Goal: Task Accomplishment & Management: Manage account settings

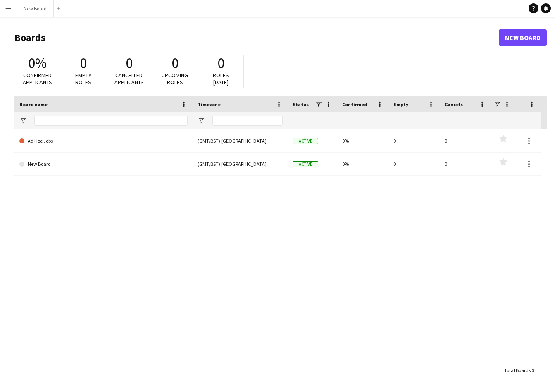
click at [9, 9] on app-icon "Menu" at bounding box center [8, 8] width 7 height 7
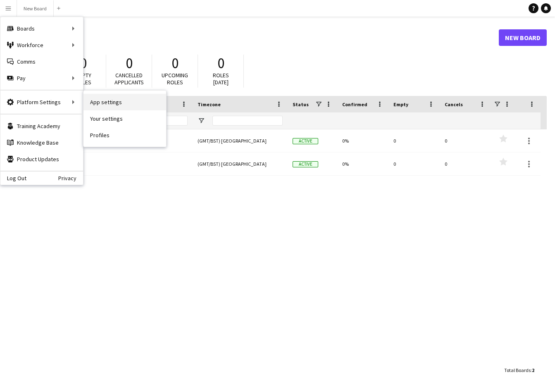
click at [102, 103] on link "App settings" at bounding box center [124, 102] width 83 height 17
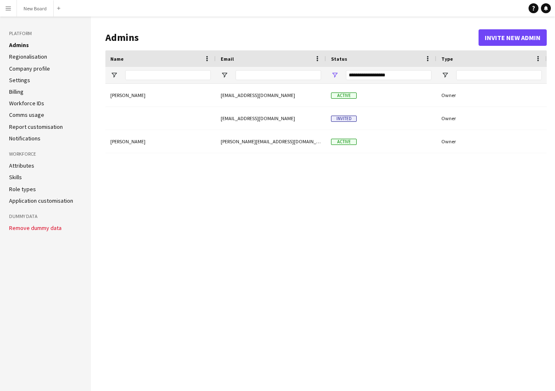
click at [33, 55] on link "Regionalisation" at bounding box center [28, 56] width 38 height 7
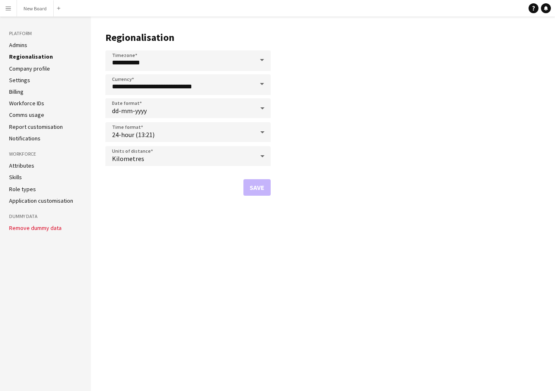
click at [24, 45] on link "Admins" at bounding box center [18, 44] width 18 height 7
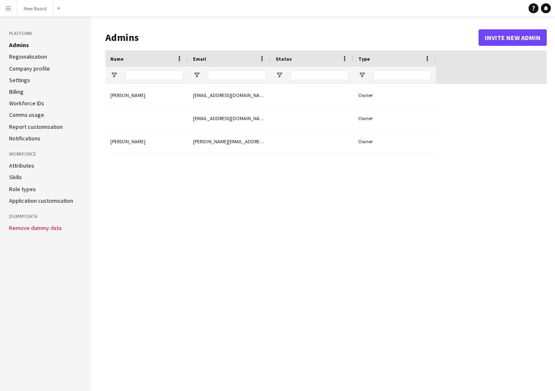
type input "**********"
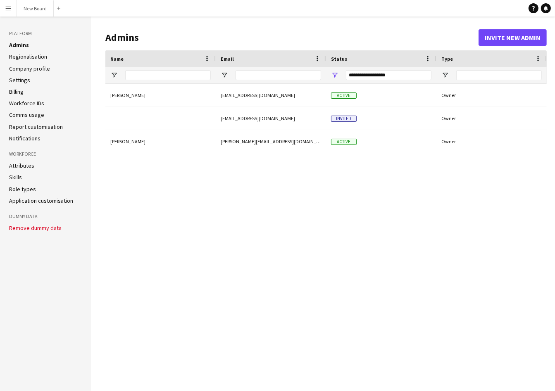
click at [8, 10] on app-icon "Menu" at bounding box center [8, 8] width 7 height 7
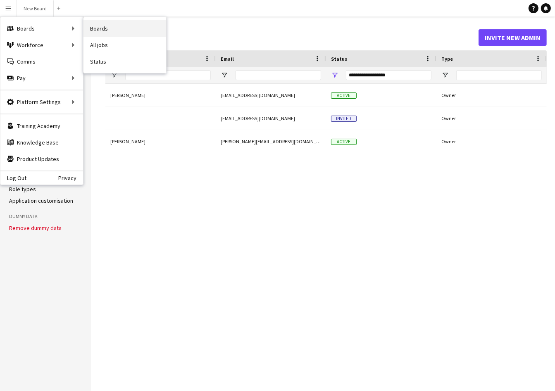
click at [95, 30] on link "Boards" at bounding box center [124, 28] width 83 height 17
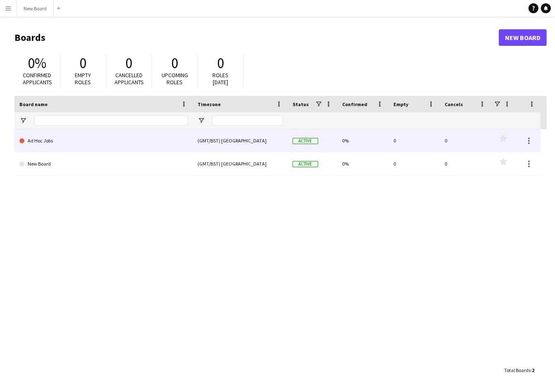
click at [100, 143] on link "Ad Hoc Jobs" at bounding box center [103, 140] width 168 height 23
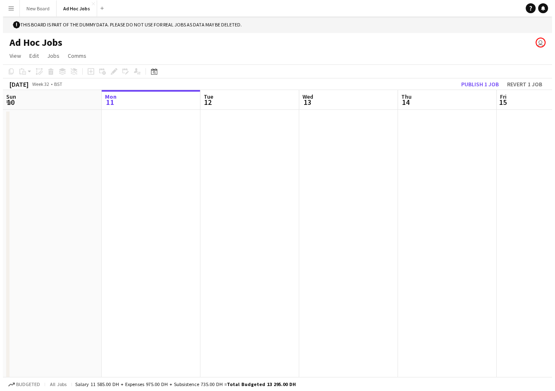
scroll to position [0, 198]
click at [7, 7] on app-icon "Menu" at bounding box center [8, 8] width 7 height 7
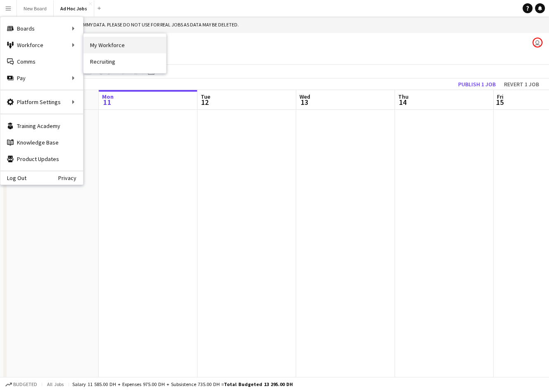
click at [98, 45] on link "My Workforce" at bounding box center [124, 45] width 83 height 17
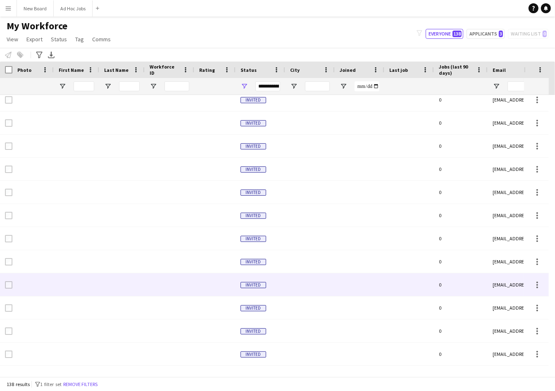
scroll to position [1752, 0]
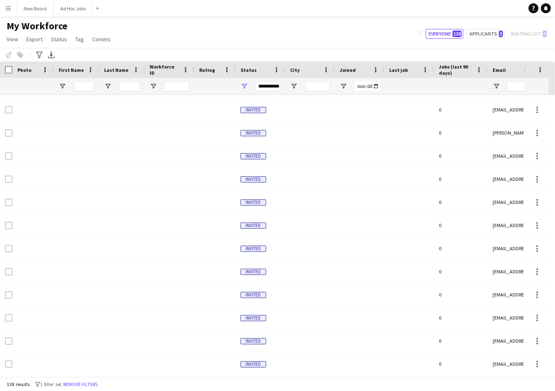
click at [9, 5] on app-icon "Menu" at bounding box center [8, 8] width 7 height 7
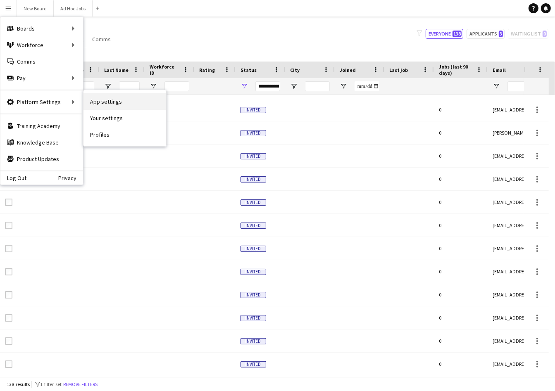
click at [98, 103] on link "App settings" at bounding box center [124, 101] width 83 height 17
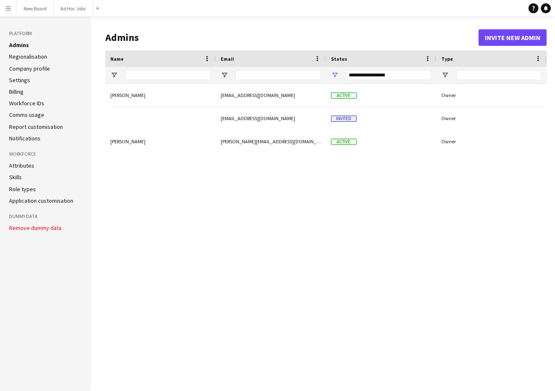
click at [37, 57] on link "Regionalisation" at bounding box center [28, 56] width 38 height 7
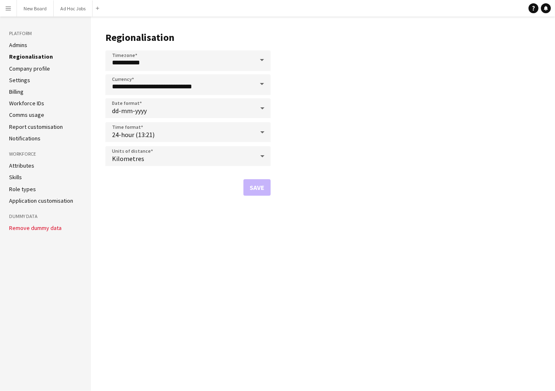
click at [33, 68] on link "Company profile" at bounding box center [29, 68] width 41 height 7
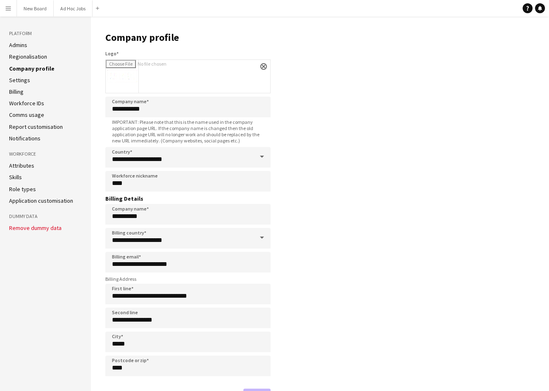
click at [24, 80] on link "Settings" at bounding box center [19, 79] width 21 height 7
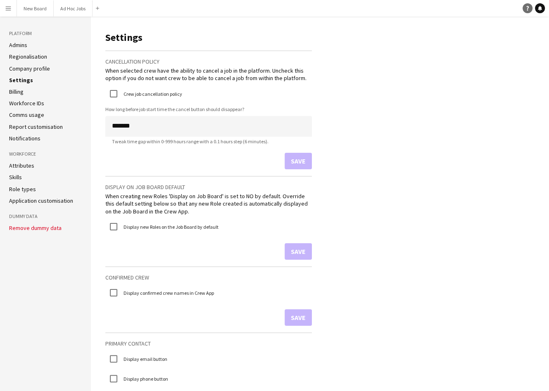
click at [529, 9] on icon "Help" at bounding box center [527, 8] width 5 height 5
click at [14, 94] on link "Billing" at bounding box center [16, 91] width 14 height 7
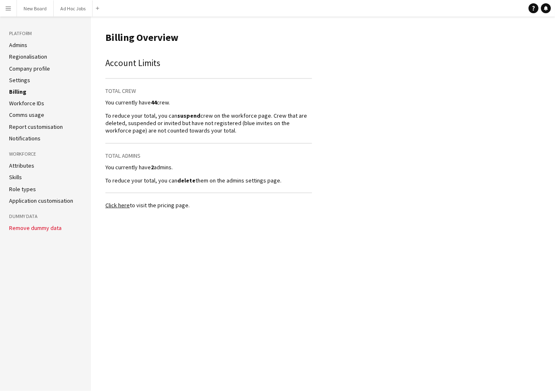
click at [9, 10] on app-icon "Menu" at bounding box center [8, 8] width 7 height 7
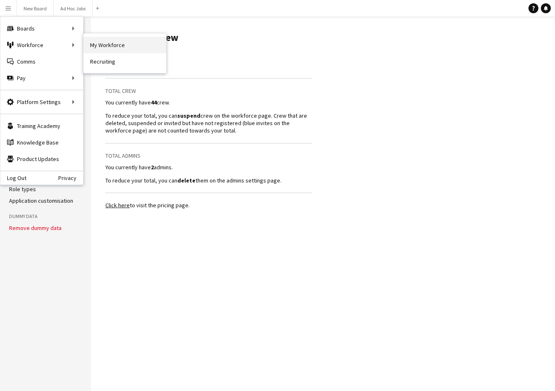
click at [105, 49] on link "My Workforce" at bounding box center [124, 45] width 83 height 17
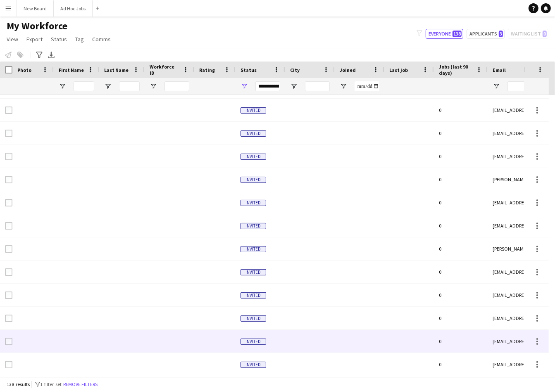
scroll to position [1339, 0]
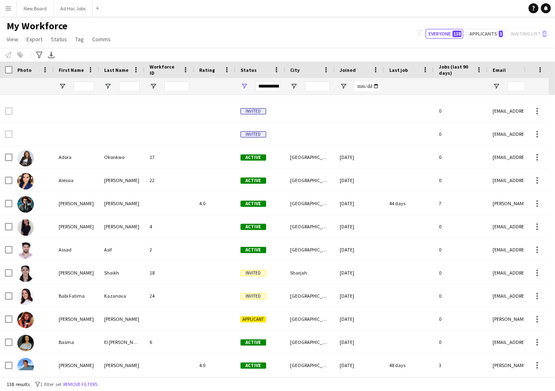
click at [7, 7] on app-icon "Menu" at bounding box center [8, 8] width 7 height 7
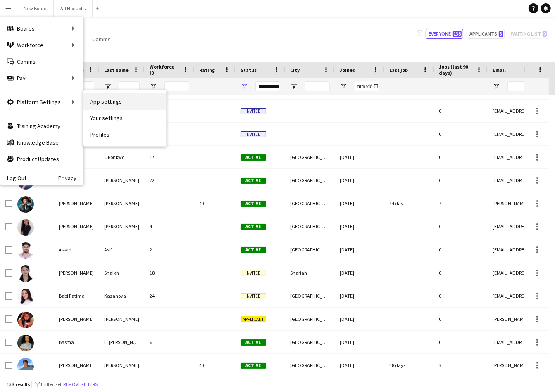
click at [109, 104] on link "App settings" at bounding box center [124, 101] width 83 height 17
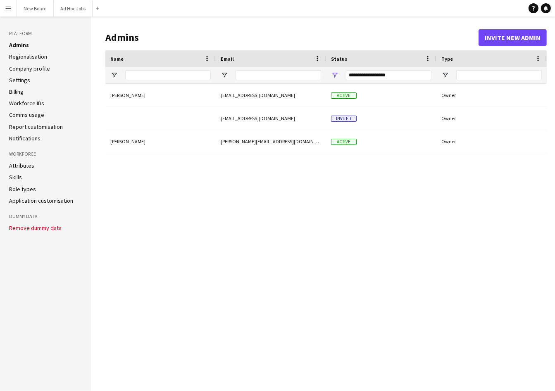
click at [20, 91] on link "Billing" at bounding box center [16, 91] width 14 height 7
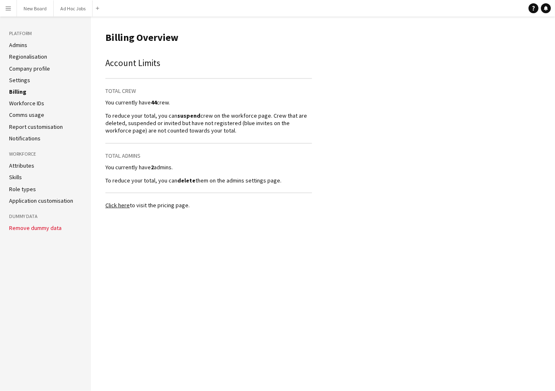
click at [21, 104] on link "Workforce IDs" at bounding box center [26, 103] width 35 height 7
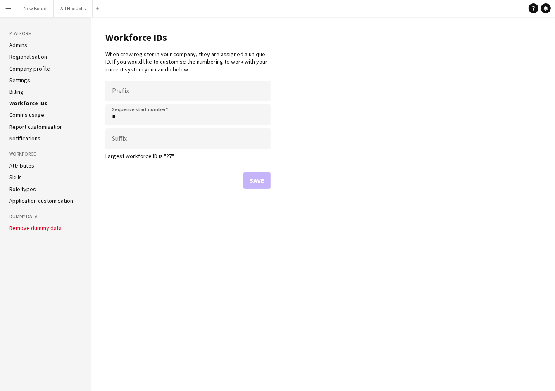
click at [24, 115] on link "Comms usage" at bounding box center [26, 114] width 35 height 7
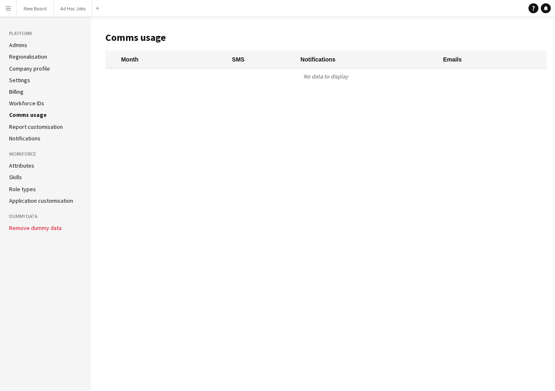
click at [23, 138] on link "Notifications" at bounding box center [24, 138] width 31 height 7
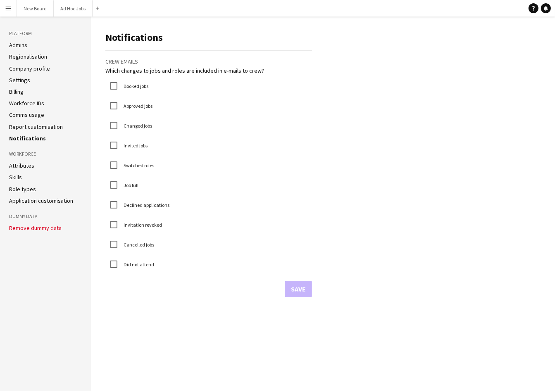
click at [23, 165] on link "Attributes" at bounding box center [21, 165] width 25 height 7
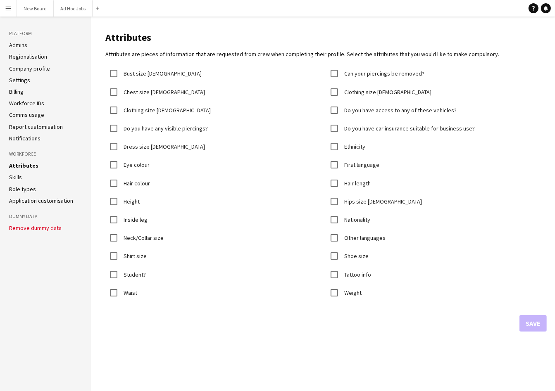
click at [18, 176] on link "Skills" at bounding box center [15, 177] width 13 height 7
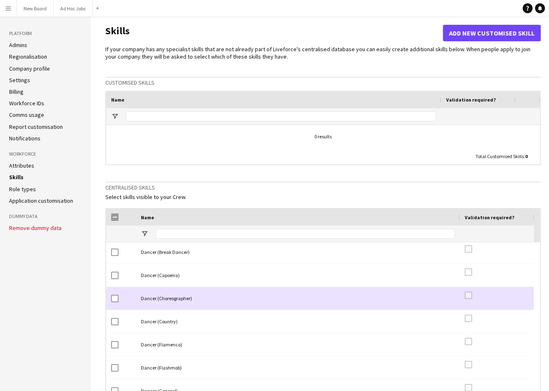
scroll to position [389, 0]
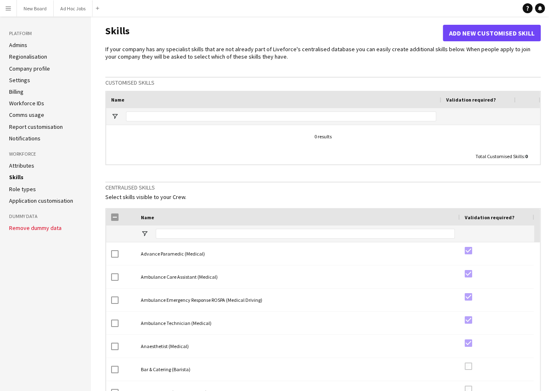
click at [31, 188] on link "Role types" at bounding box center [22, 189] width 27 height 7
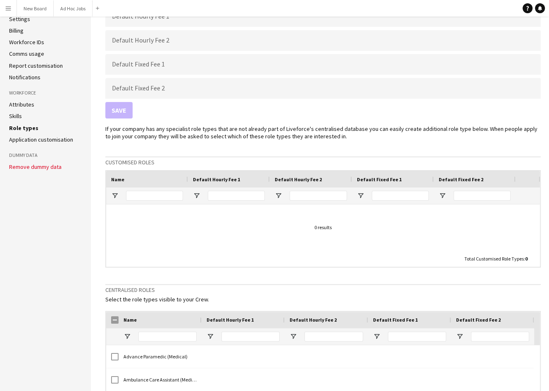
scroll to position [61, 0]
click at [40, 141] on link "Application customisation" at bounding box center [41, 139] width 64 height 7
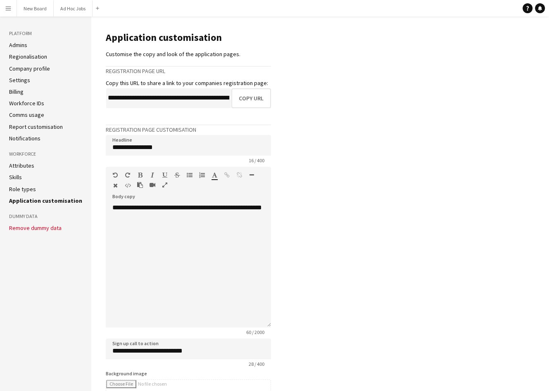
click at [7, 8] on app-icon "Menu" at bounding box center [8, 8] width 7 height 7
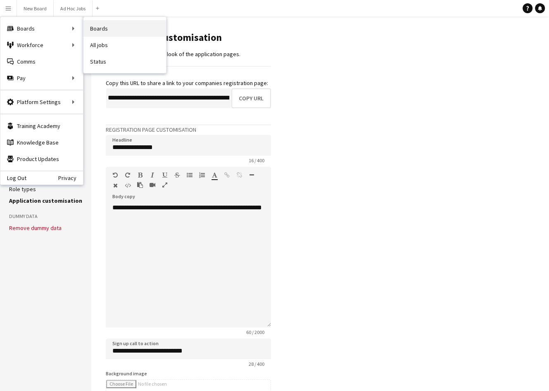
click at [100, 31] on link "Boards" at bounding box center [124, 28] width 83 height 17
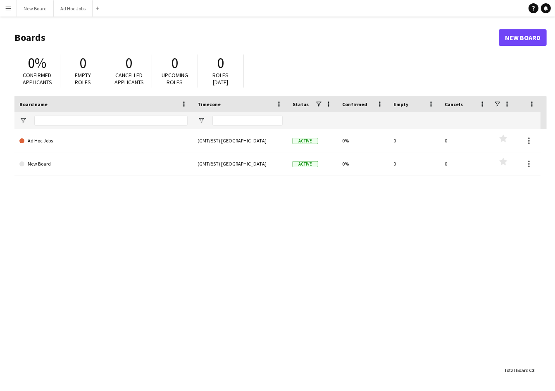
click at [13, 10] on button "Menu" at bounding box center [8, 8] width 17 height 17
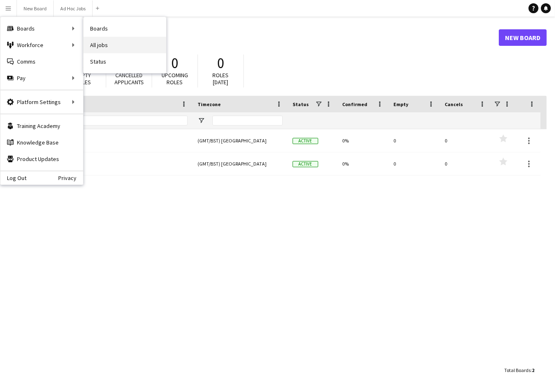
click at [102, 44] on link "All jobs" at bounding box center [124, 45] width 83 height 17
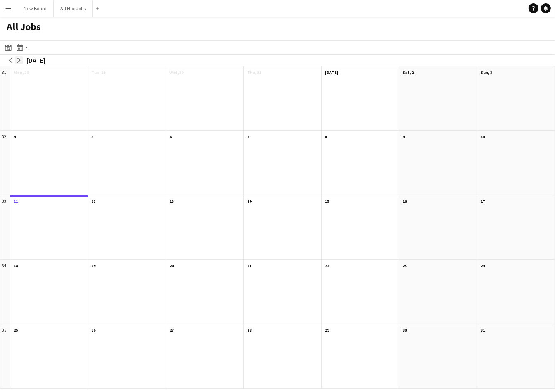
click at [19, 61] on app-icon "arrow-right" at bounding box center [19, 60] width 5 height 5
click at [9, 60] on app-icon "arrow-left" at bounding box center [10, 60] width 5 height 5
click at [26, 47] on app-action-btn "Month view / Day view" at bounding box center [22, 48] width 15 height 10
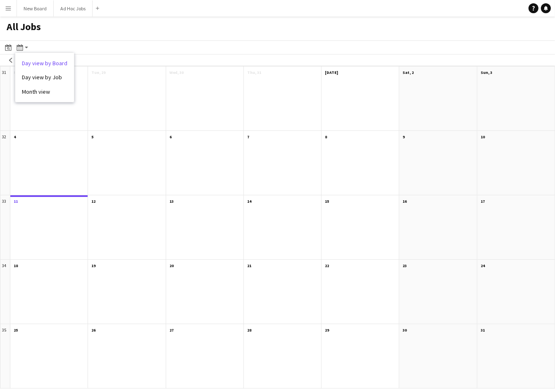
click at [47, 64] on link "Day view by Board" at bounding box center [44, 63] width 45 height 7
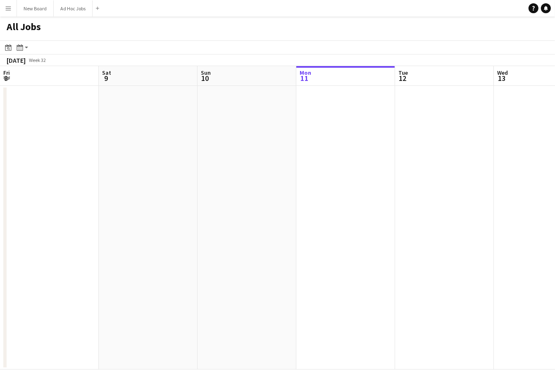
scroll to position [0, 198]
click at [44, 6] on button "New Board Close" at bounding box center [35, 8] width 37 height 16
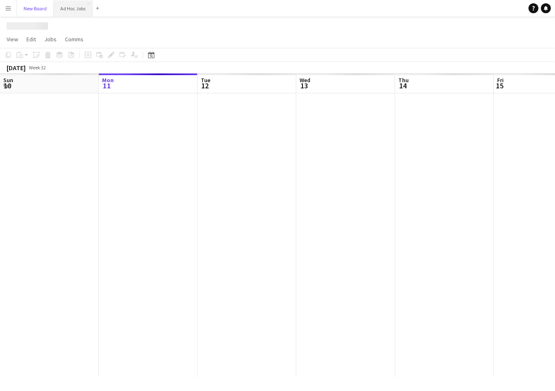
scroll to position [0, 198]
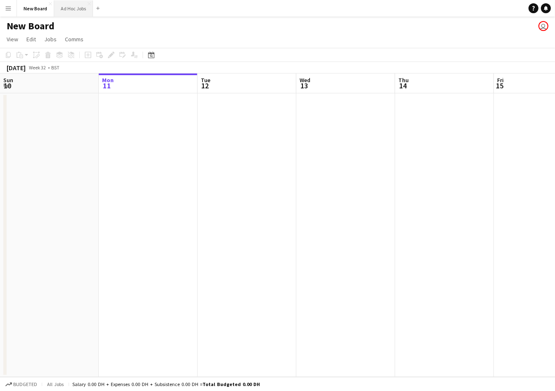
click at [75, 10] on button "Ad Hoc Jobs Close" at bounding box center [73, 8] width 39 height 16
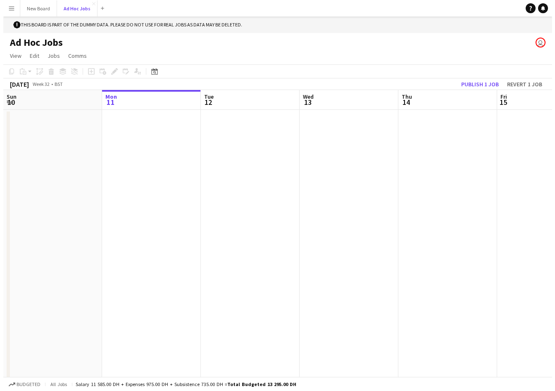
scroll to position [0, 198]
click at [55, 44] on h1 "Ad Hoc Jobs" at bounding box center [33, 42] width 53 height 12
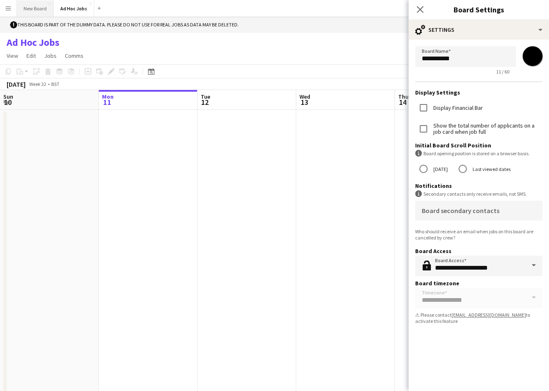
click at [38, 11] on button "New Board Close" at bounding box center [35, 8] width 37 height 16
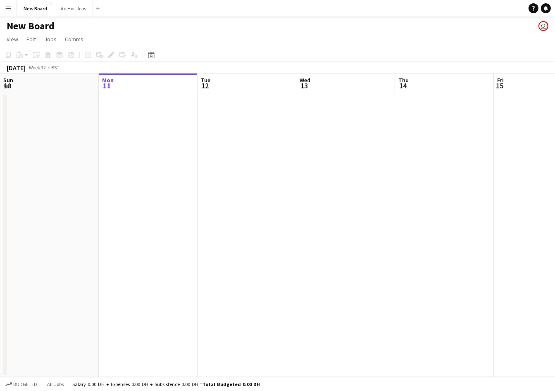
click at [45, 26] on h1 "New Board" at bounding box center [31, 26] width 48 height 12
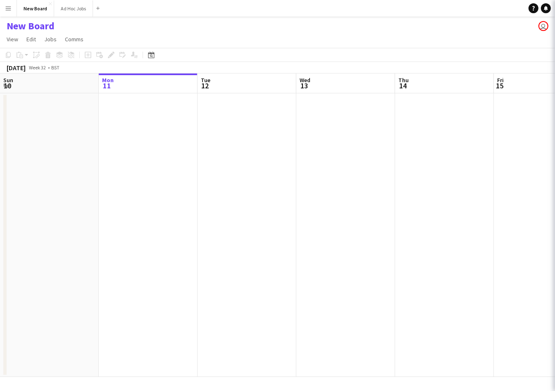
scroll to position [0, 198]
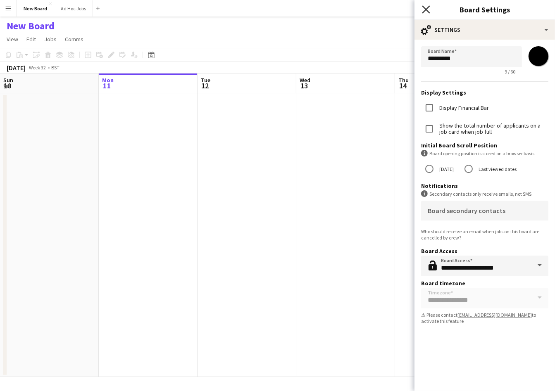
click at [426, 9] on icon at bounding box center [426, 9] width 8 height 8
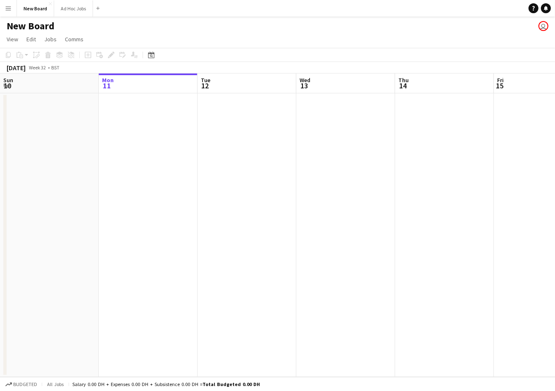
click at [9, 8] on app-icon "Menu" at bounding box center [8, 8] width 7 height 7
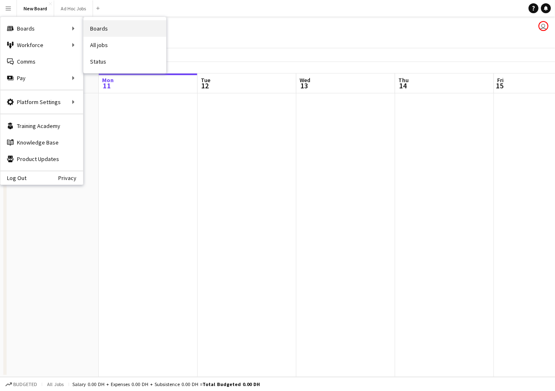
click at [97, 32] on link "Boards" at bounding box center [124, 28] width 83 height 17
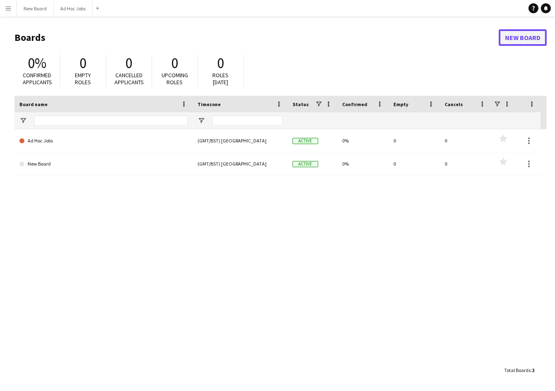
click at [535, 38] on link "New Board" at bounding box center [523, 37] width 48 height 17
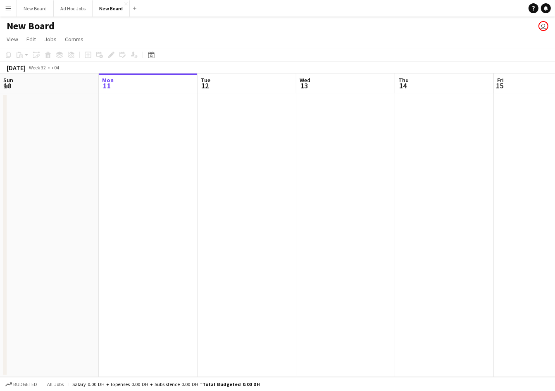
scroll to position [0, 198]
click at [51, 24] on h1 "New Board" at bounding box center [31, 26] width 48 height 12
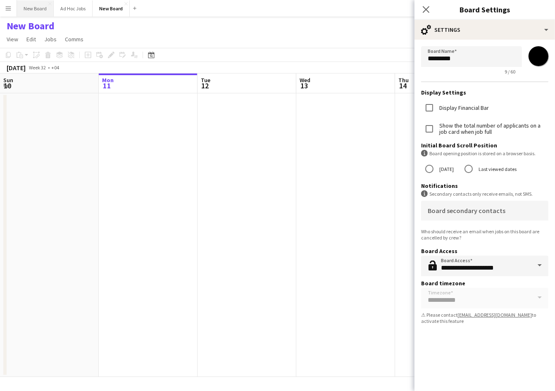
click at [39, 9] on button "New Board Close" at bounding box center [35, 8] width 37 height 16
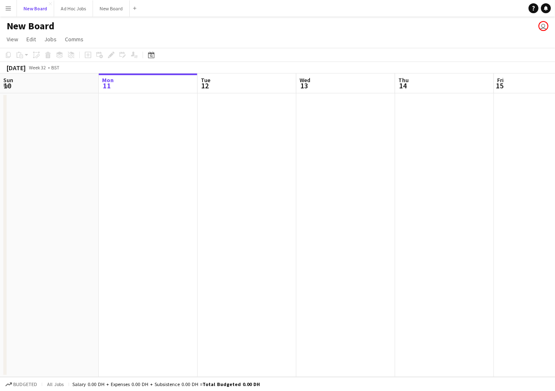
scroll to position [0, 198]
click at [43, 26] on h1 "New Board" at bounding box center [31, 26] width 48 height 12
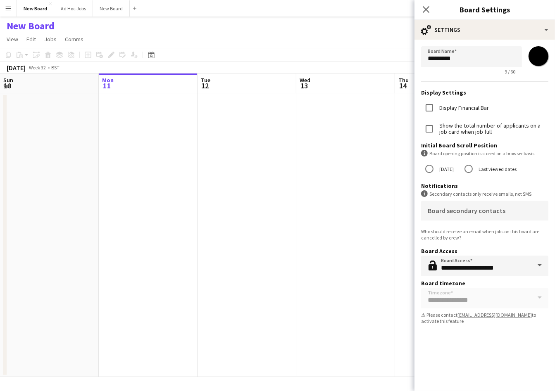
click at [9, 7] on app-icon "Menu" at bounding box center [8, 8] width 7 height 7
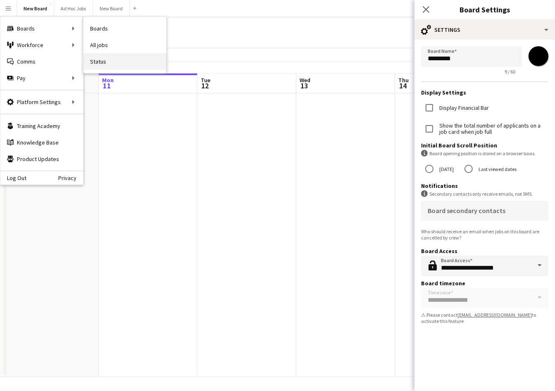
click at [102, 62] on link "Status" at bounding box center [124, 61] width 83 height 17
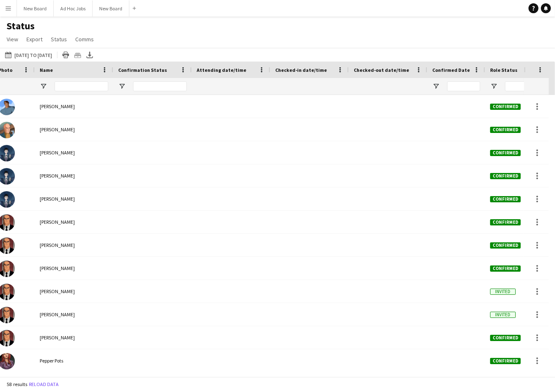
scroll to position [0, 93]
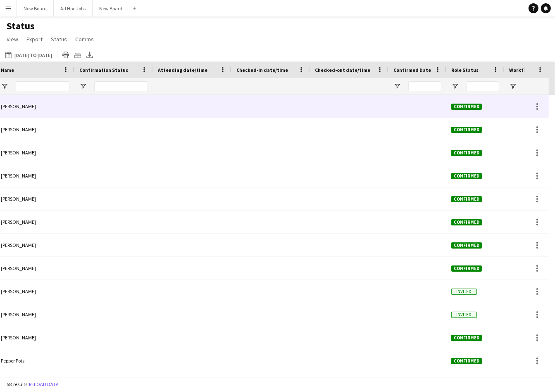
click at [281, 106] on div at bounding box center [270, 106] width 69 height 23
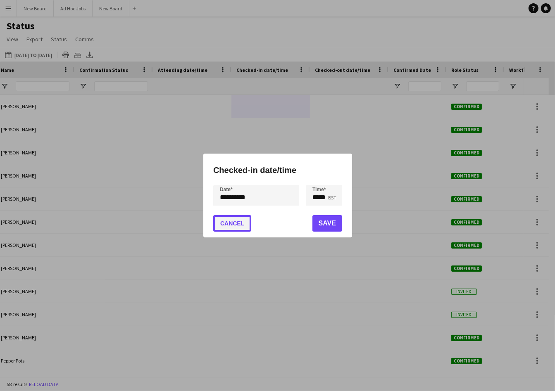
click at [234, 227] on button "Cancel" at bounding box center [232, 223] width 38 height 17
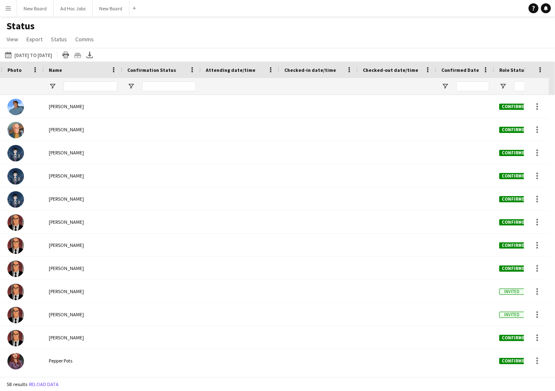
scroll to position [0, 0]
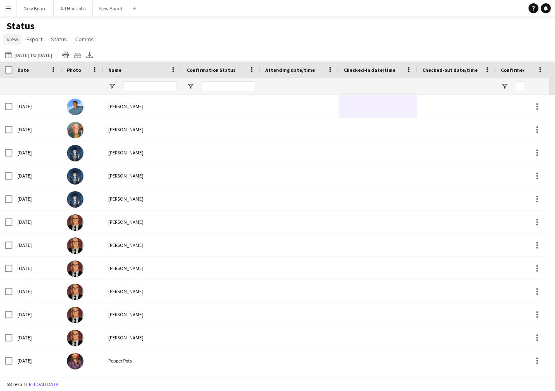
click at [14, 41] on span "View" at bounding box center [13, 39] width 12 height 7
click at [32, 81] on span "Customise view" at bounding box center [29, 81] width 39 height 7
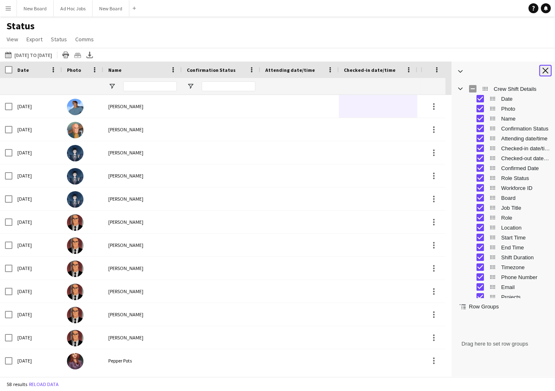
click at [546, 71] on app-icon "Close tool panel" at bounding box center [546, 71] width 6 height 6
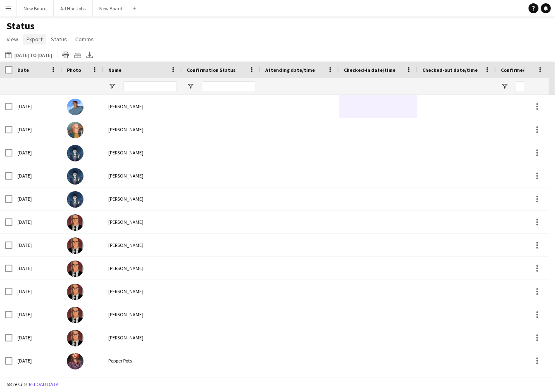
click at [34, 37] on span "Export" at bounding box center [34, 39] width 16 height 7
click at [135, 29] on div "Status View Views Default view New view Update view Delete view Edit name Custo…" at bounding box center [277, 34] width 555 height 28
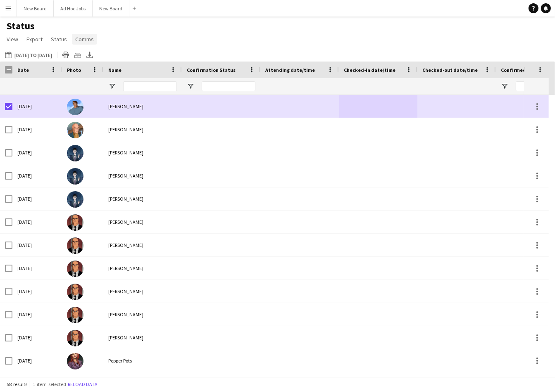
click at [86, 38] on span "Comms" at bounding box center [84, 39] width 19 height 7
click at [94, 57] on span "Send notification" at bounding box center [99, 56] width 42 height 7
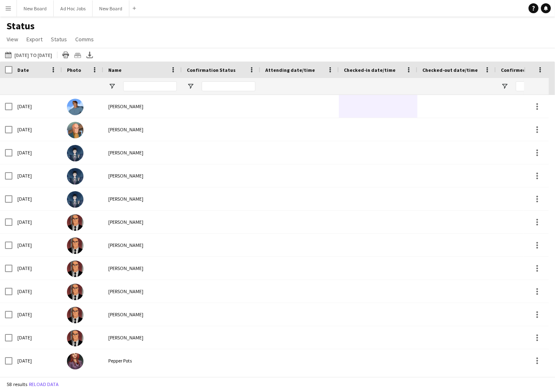
click at [11, 10] on app-icon "Menu" at bounding box center [8, 8] width 7 height 7
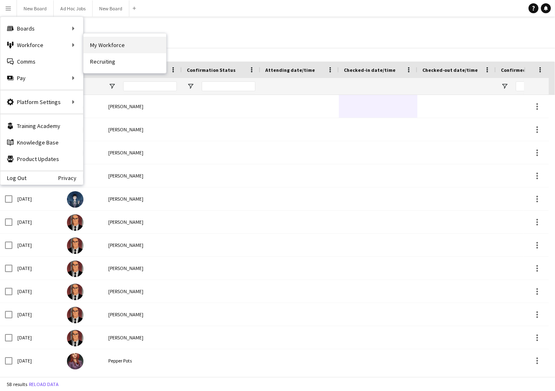
click at [110, 46] on link "My Workforce" at bounding box center [124, 45] width 83 height 17
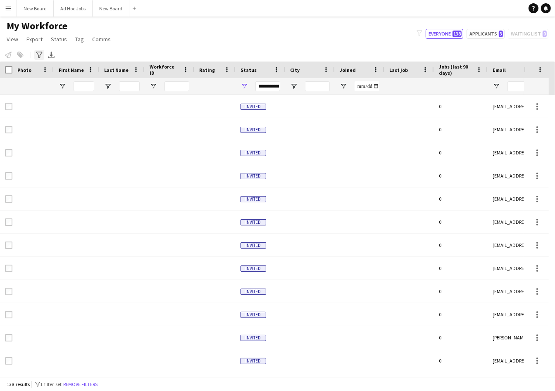
click at [39, 57] on icon at bounding box center [39, 55] width 6 height 7
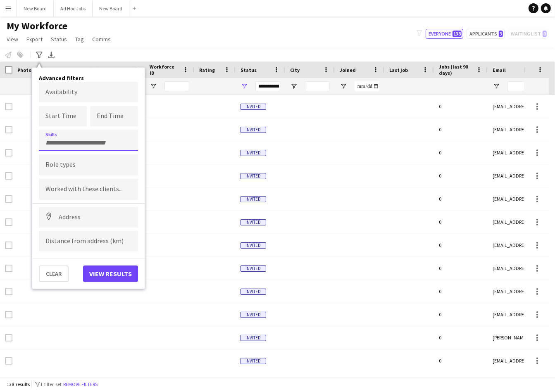
click at [69, 141] on input "Type to search skills..." at bounding box center [88, 142] width 86 height 7
click at [80, 165] on div "Drivers Licence (Class B)" at bounding box center [88, 164] width 99 height 20
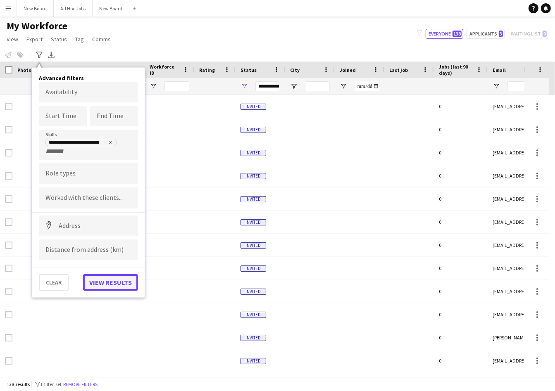
click at [121, 280] on button "View results" at bounding box center [110, 282] width 55 height 17
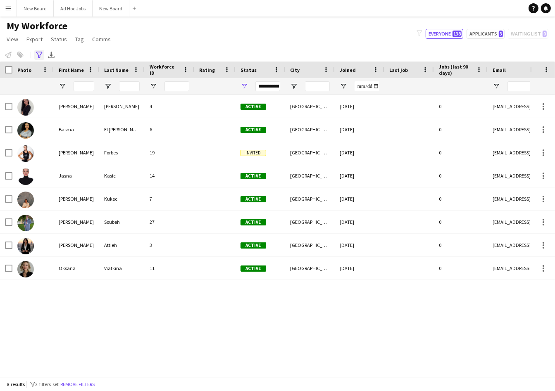
click at [41, 55] on icon "Advanced filters" at bounding box center [39, 55] width 7 height 7
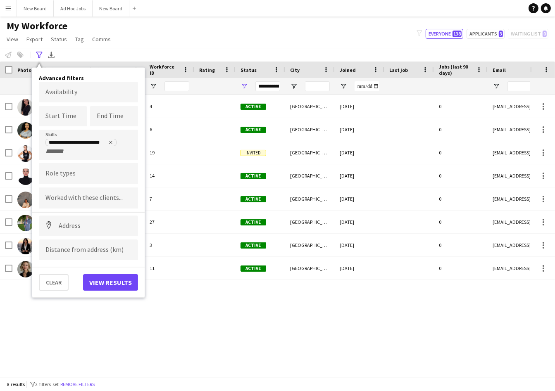
click at [110, 144] on icon "Remove tag" at bounding box center [110, 142] width 5 height 5
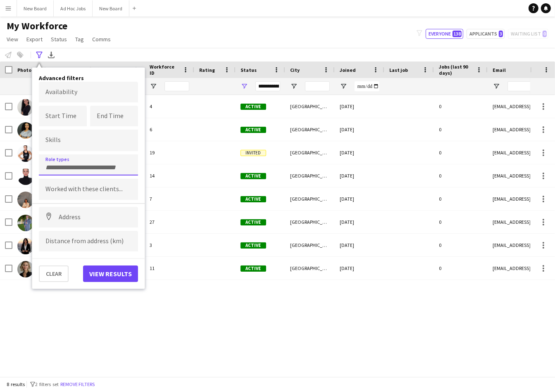
click at [71, 164] on input "Type to search role types..." at bounding box center [88, 167] width 86 height 7
click at [66, 207] on div "Events (Event Staff)" at bounding box center [88, 208] width 99 height 20
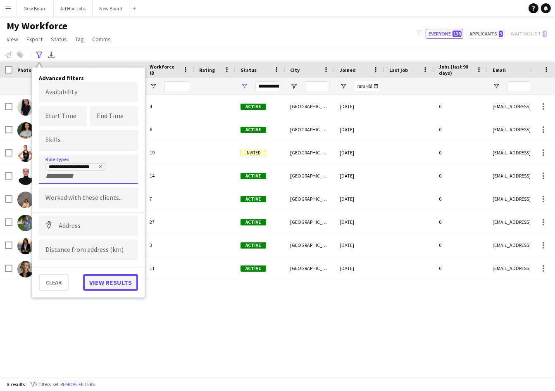
click at [111, 284] on button "View results" at bounding box center [110, 282] width 55 height 17
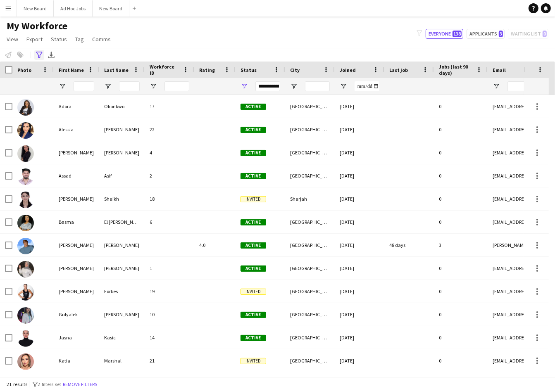
click at [41, 54] on icon at bounding box center [39, 55] width 6 height 7
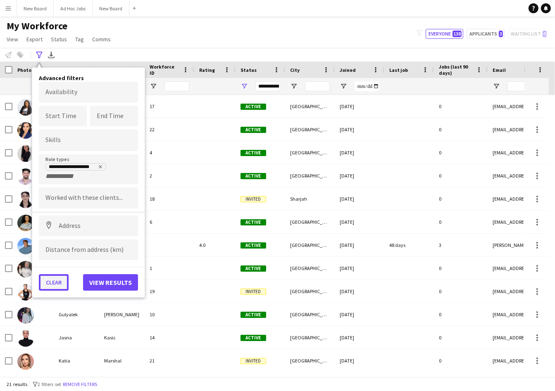
click at [52, 282] on button "Clear" at bounding box center [54, 282] width 30 height 17
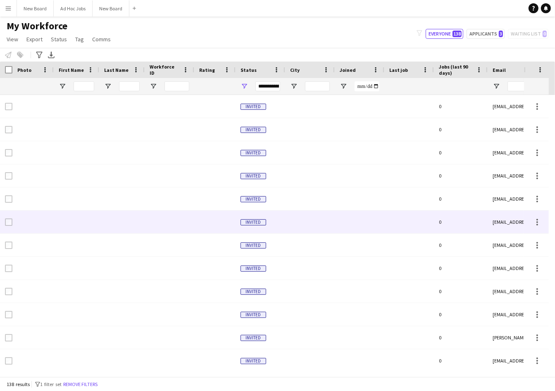
scroll to position [185, 0]
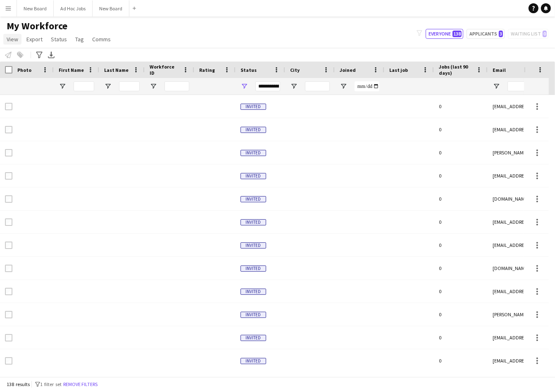
click at [16, 39] on span "View" at bounding box center [13, 39] width 12 height 7
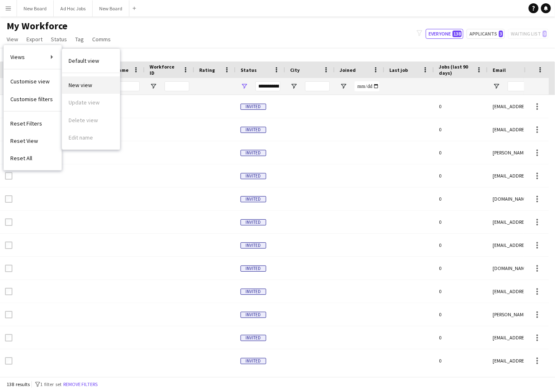
click at [83, 86] on span "New view" at bounding box center [81, 84] width 24 height 7
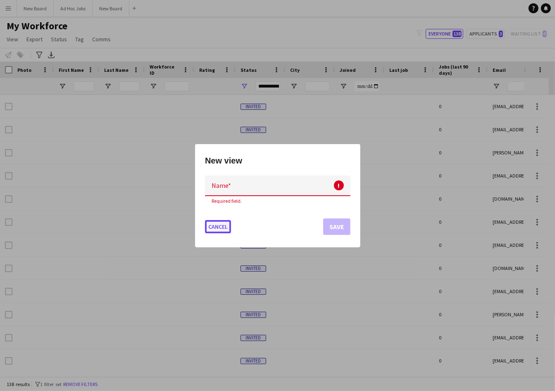
click at [221, 224] on button "Cancel" at bounding box center [218, 226] width 26 height 13
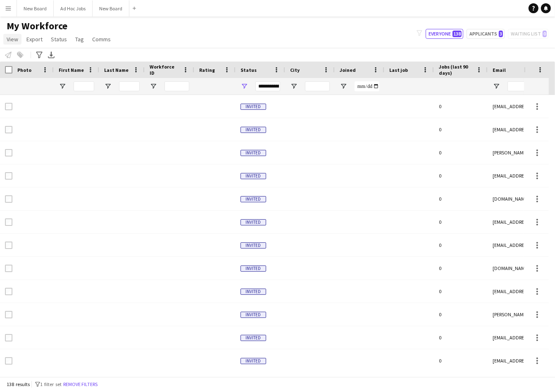
click at [11, 40] on span "View" at bounding box center [13, 39] width 12 height 7
click at [142, 39] on div "My Workforce View Views Default view New view Update view Delete view Edit name…" at bounding box center [277, 34] width 555 height 28
click at [12, 10] on button "Menu" at bounding box center [8, 8] width 17 height 17
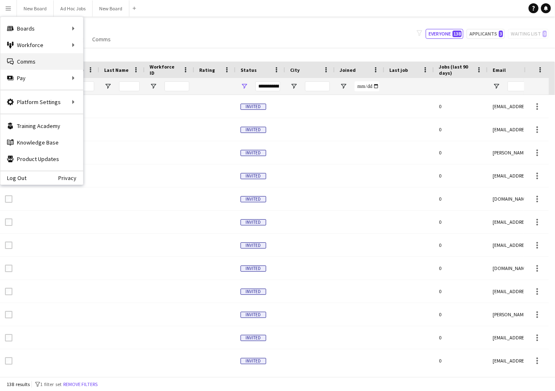
click at [42, 62] on link "Comms Comms" at bounding box center [41, 61] width 83 height 17
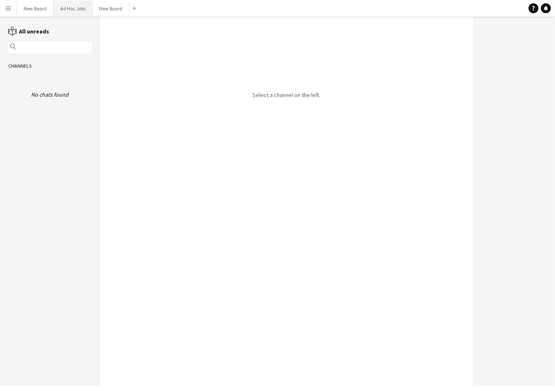
click at [83, 10] on button "Ad Hoc Jobs Close" at bounding box center [73, 8] width 39 height 16
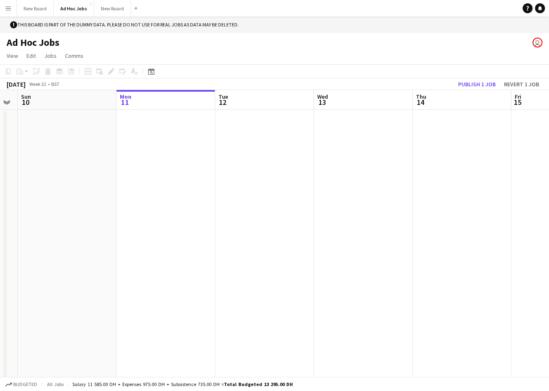
drag, startPoint x: 82, startPoint y: 174, endPoint x: 298, endPoint y: 178, distance: 215.4
click at [302, 175] on app-calendar-viewport "Fri 8 Sat 9 Sun 10 Mon 11 Tue 12 Wed 13 Thu 14 Fri 15 Sat 16 Sun 17 Mon 18" at bounding box center [274, 242] width 549 height 304
drag, startPoint x: 191, startPoint y: 209, endPoint x: 326, endPoint y: 211, distance: 135.1
click at [334, 214] on app-calendar-viewport "Wed 6 Thu 7 Fri 8 Sat 9 Sun 10 Mon 11 Tue 12 Wed 13 Thu 14 Fri 15 Sat 16" at bounding box center [274, 242] width 549 height 304
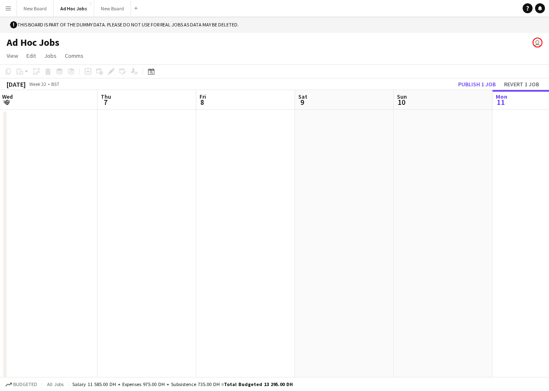
drag, startPoint x: 196, startPoint y: 224, endPoint x: 329, endPoint y: 219, distance: 132.3
click at [345, 219] on app-calendar-viewport "Mon 4 Tue 5 Wed 6 Thu 7 Fri 8 Sat 9 Sun 10 Mon 11 Tue 12 Wed 13 Thu 14" at bounding box center [274, 242] width 549 height 304
drag, startPoint x: 41, startPoint y: 223, endPoint x: 224, endPoint y: 229, distance: 183.6
click at [219, 229] on app-calendar-viewport "Fri 1 Sat 2 Sun 3 Mon 4 Tue 5 Wed 6 Thu 7 Fri 8 Sat 9 Sun 10 Mon 11" at bounding box center [274, 242] width 549 height 304
drag, startPoint x: 117, startPoint y: 228, endPoint x: 276, endPoint y: 217, distance: 159.8
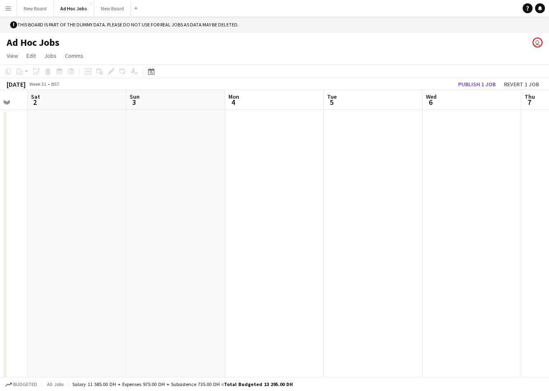
click at [376, 226] on app-calendar-viewport "Thu 31 Fri 1 Sat 2 Sun 3 Mon 4 Tue 5 Wed 6 Thu 7 Fri 8 Sat 9 Sun 10" at bounding box center [274, 242] width 549 height 304
drag, startPoint x: 169, startPoint y: 227, endPoint x: 260, endPoint y: 224, distance: 91.0
click at [279, 226] on app-calendar-viewport "Mon 28 Tue 29 Wed 30 Thu 31 Fri 1 Sat 2 Sun 3 Mon 4 Tue 5 Wed 6 Thu 7" at bounding box center [274, 242] width 549 height 304
drag, startPoint x: 98, startPoint y: 219, endPoint x: 337, endPoint y: 216, distance: 239.3
click at [336, 216] on app-calendar-viewport "Sun 27 Mon 28 Tue 29 Wed 30 Thu 31 Fri 1 Sat 2 Sun 3 Mon 4 Tue 5 Wed 6" at bounding box center [274, 242] width 549 height 304
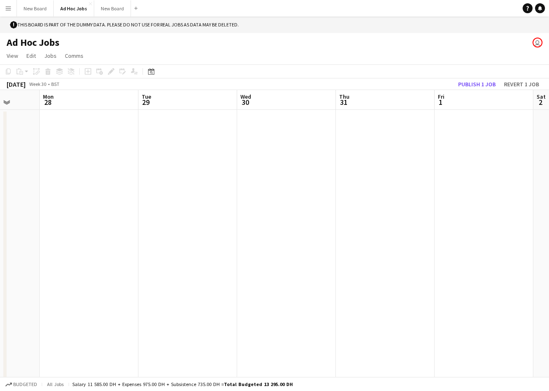
drag, startPoint x: 219, startPoint y: 226, endPoint x: 263, endPoint y: 220, distance: 43.8
click at [295, 224] on app-calendar-viewport "Fri 25 Sat 26 Sun 27 Mon 28 Tue 29 Wed 30 Thu 31 Fri 1 Sat 2 Sun 3 Mon 4" at bounding box center [274, 242] width 549 height 304
drag, startPoint x: 128, startPoint y: 213, endPoint x: 294, endPoint y: 227, distance: 166.7
click at [290, 228] on app-calendar-viewport "Wed 23 Thu 24 Fri 25 Sat 26 Sun 27 Mon 28 Tue 29 Wed 30 Thu 31 Fri 1 Sat 2" at bounding box center [274, 242] width 549 height 304
drag, startPoint x: 105, startPoint y: 226, endPoint x: 306, endPoint y: 217, distance: 201.0
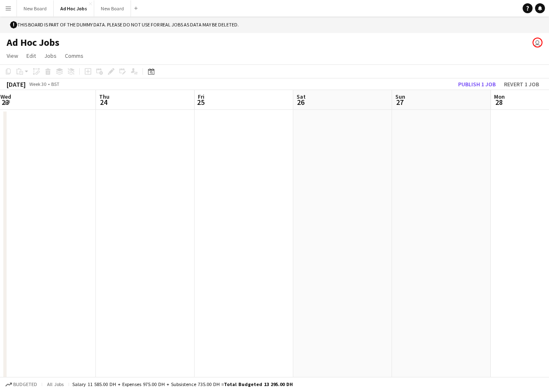
click at [327, 218] on app-calendar-viewport "Mon 21 Tue 22 Wed 23 Thu 24 Fri 25 Sat 26 Sun 27 Mon 28 Tue 29 Wed 30 Thu 31" at bounding box center [274, 242] width 549 height 304
drag, startPoint x: 124, startPoint y: 212, endPoint x: 291, endPoint y: 212, distance: 166.5
click at [324, 214] on app-calendar-viewport "Sat 19 Sun 20 Mon 21 Tue 22 Wed 23 Thu 24 Fri 25 Sat 26 Sun 27 Mon 28 Tue 29" at bounding box center [274, 242] width 549 height 304
drag, startPoint x: 134, startPoint y: 203, endPoint x: 254, endPoint y: 218, distance: 120.8
click at [350, 215] on app-calendar-viewport "Thu 17 Fri 18 Sat 19 Sun 20 Mon 21 Tue 22 Wed 23 Thu 24 Fri 25 Sat 26 Sun 27" at bounding box center [274, 242] width 549 height 304
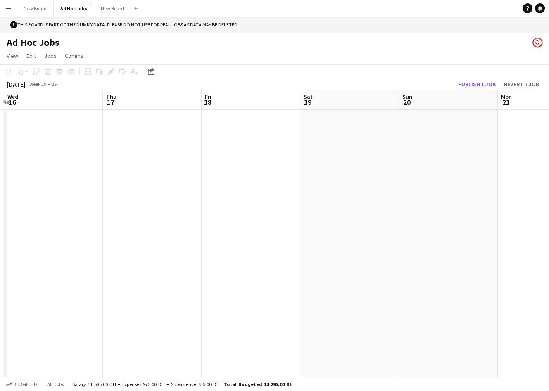
drag, startPoint x: 140, startPoint y: 210, endPoint x: 350, endPoint y: 216, distance: 210.4
click at [350, 216] on app-calendar-viewport "Mon 14 Tue 15 Wed 16 Thu 17 Fri 18 Sat 19 Sun 20 Mon 21 Tue 22 Wed 23 Thu 24" at bounding box center [274, 242] width 549 height 304
drag, startPoint x: 227, startPoint y: 219, endPoint x: 337, endPoint y: 217, distance: 110.3
click at [334, 217] on app-calendar-viewport "Sun 13 Mon 14 Tue 15 Wed 16 Thu 17 Fri 18 Sat 19 Sun 20 Mon 21 Tue 22 Wed 23" at bounding box center [274, 242] width 549 height 304
drag, startPoint x: 106, startPoint y: 205, endPoint x: 313, endPoint y: 213, distance: 207.2
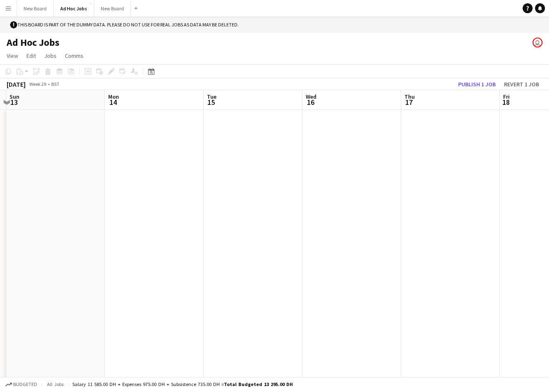
click at [329, 211] on app-calendar-viewport "Fri 11 Sat 12 Sun 13 Mon 14 Tue 15 Wed 16 Thu 17 Fri 18 Sat 19 Sun 20 Mon 21" at bounding box center [274, 242] width 549 height 304
drag, startPoint x: 118, startPoint y: 194, endPoint x: 274, endPoint y: 215, distance: 158.0
click at [272, 215] on app-calendar-viewport "Wed 9 Thu 10 Fri 11 Sat 12 Sun 13 Mon 14 Tue 15 Wed 16 Thu 17 Fri 18 Sat 19" at bounding box center [274, 242] width 549 height 304
drag, startPoint x: 126, startPoint y: 209, endPoint x: 258, endPoint y: 219, distance: 132.6
click at [254, 217] on app-calendar-viewport "Mon 7 Tue 8 Wed 9 Thu 10 Fri 11 Sat 12 Sun 13 Mon 14 Tue 15 Wed 16 Thu 17" at bounding box center [274, 242] width 549 height 304
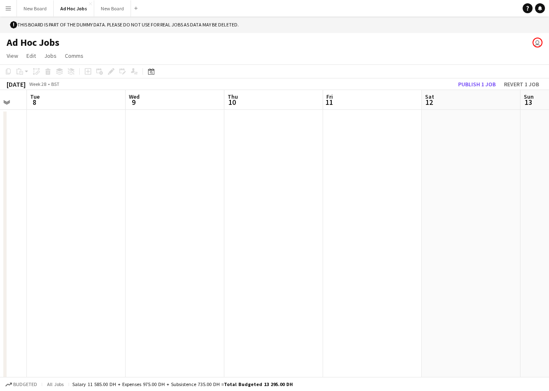
drag, startPoint x: 143, startPoint y: 215, endPoint x: 345, endPoint y: 207, distance: 202.3
click at [342, 205] on app-calendar-viewport "Sun 6 Mon 7 Tue 8 Wed 9 Thu 10 Fri 11 Sat 12 Sun 13 Mon 14 Tue 15 Wed 16" at bounding box center [274, 242] width 549 height 304
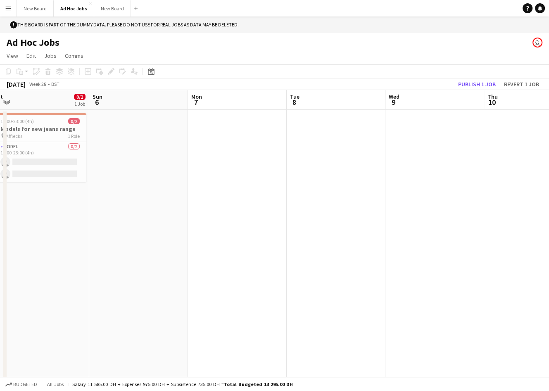
drag, startPoint x: 246, startPoint y: 204, endPoint x: 349, endPoint y: 212, distance: 103.2
click at [347, 211] on app-calendar-viewport "Fri 4 Sat 5 0/2 1 Job Sun 6 Mon 7 Tue 8 Wed 9 Thu 10 Fri 11 Sat 12 Sun 13 Mon 1…" at bounding box center [274, 242] width 549 height 304
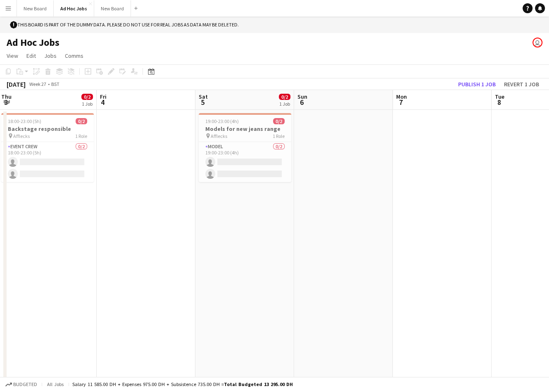
drag, startPoint x: 266, startPoint y: 215, endPoint x: 336, endPoint y: 217, distance: 69.9
click at [336, 217] on app-calendar-viewport "Tue 1 Wed 2 Thu 3 0/2 1 Job Fri 4 Sat 5 0/2 1 Job Sun 6 Mon 7 Tue 8 Wed 9 Thu 1…" at bounding box center [274, 242] width 549 height 304
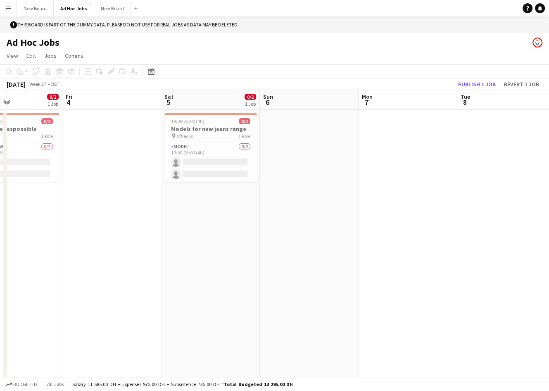
drag, startPoint x: 281, startPoint y: 209, endPoint x: 376, endPoint y: 210, distance: 94.6
click at [376, 210] on app-calendar-viewport "Tue 1 Wed 2 Thu 3 0/2 1 Job Fri 4 Sat 5 0/2 1 Job Sun 6 Mon 7 Tue 8 Wed 9 Thu 1…" at bounding box center [274, 242] width 549 height 304
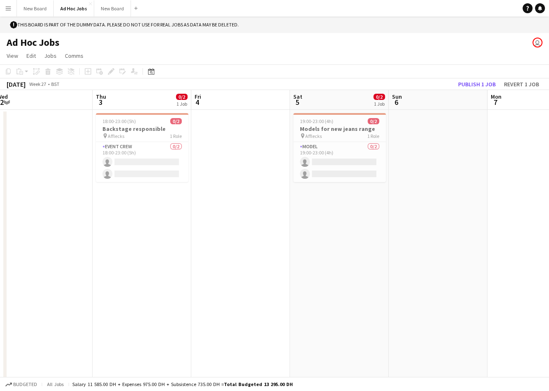
drag, startPoint x: 219, startPoint y: 222, endPoint x: 320, endPoint y: 227, distance: 101.0
click at [330, 227] on app-calendar-viewport "Mon 30 Tue 1 Wed 2 Thu 3 0/2 1 Job Fri 4 Sat 5 0/2 1 Job Sun 6 Mon 7 Tue 8 Wed …" at bounding box center [274, 242] width 549 height 304
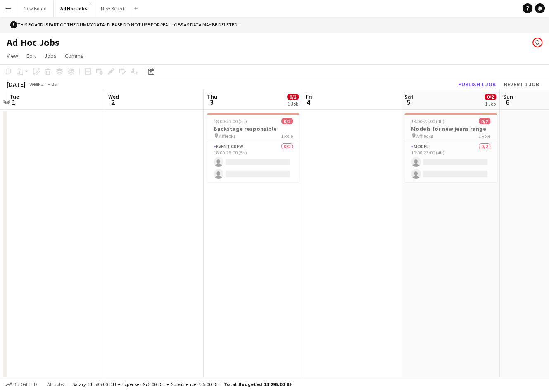
drag, startPoint x: 207, startPoint y: 226, endPoint x: 309, endPoint y: 228, distance: 102.5
click at [330, 228] on app-calendar-viewport "Sun 29 0/6 1 Job Mon 30 Tue 1 Wed 2 Thu 3 0/2 1 Job Fri 4 Sat 5 0/2 1 Job Sun 6…" at bounding box center [274, 242] width 549 height 304
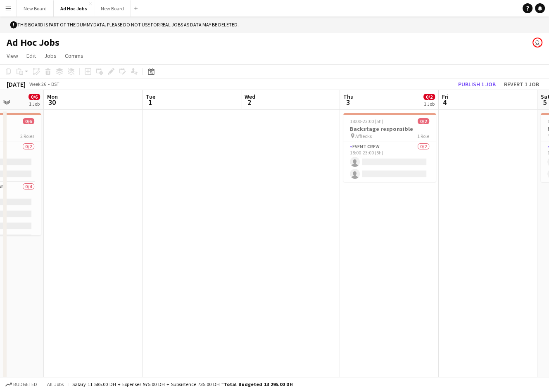
drag, startPoint x: 181, startPoint y: 213, endPoint x: 276, endPoint y: 227, distance: 96.1
click at [293, 227] on app-calendar-viewport "Fri 27 0/2 1 Job Sat 28 1/8 2 Jobs Sun 29 0/6 1 Job Mon 30 Tue 1 Wed 2 Thu 3 0/…" at bounding box center [274, 242] width 549 height 304
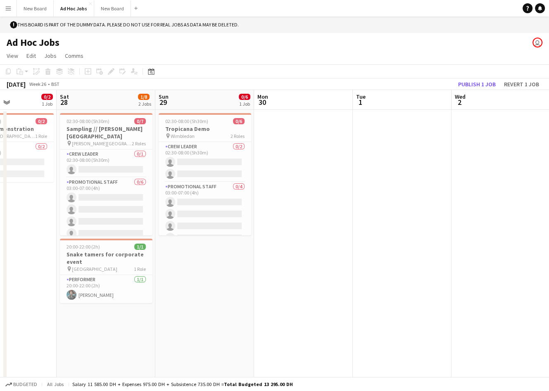
drag, startPoint x: 257, startPoint y: 223, endPoint x: 372, endPoint y: 221, distance: 114.1
click at [372, 221] on app-calendar-viewport "Wed 25 Thu 26 1/3 1 Job Fri 27 0/2 1 Job Sat 28 1/8 2 Jobs Sun 29 0/6 1 Job Mon…" at bounding box center [274, 242] width 549 height 304
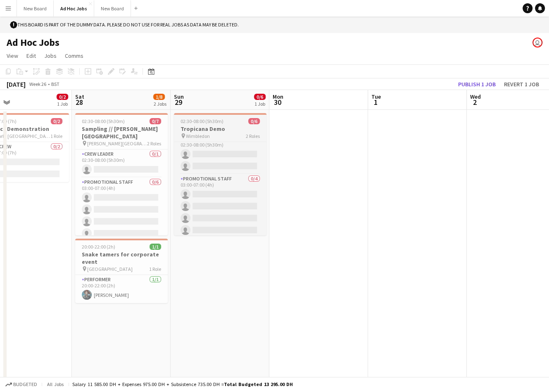
scroll to position [10, 0]
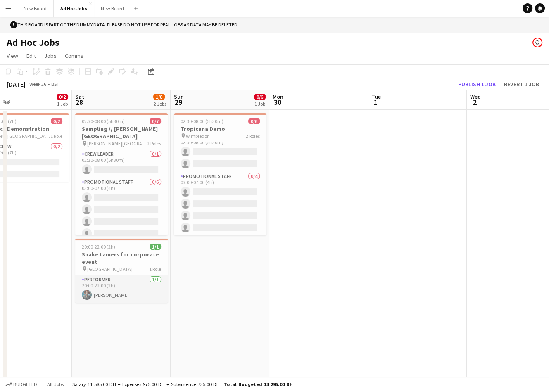
click at [129, 288] on app-card-role "Performer [DATE] 20:00-22:00 (2h) [PERSON_NAME]" at bounding box center [121, 289] width 93 height 28
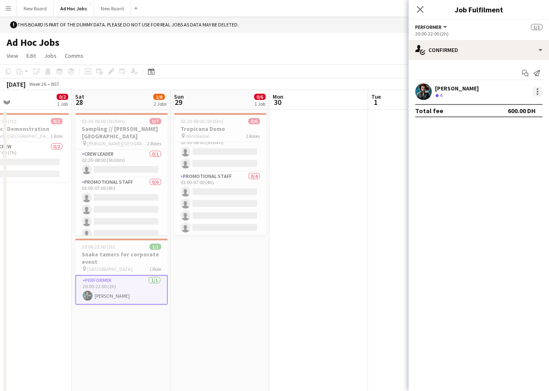
click at [538, 93] on div at bounding box center [538, 92] width 10 height 10
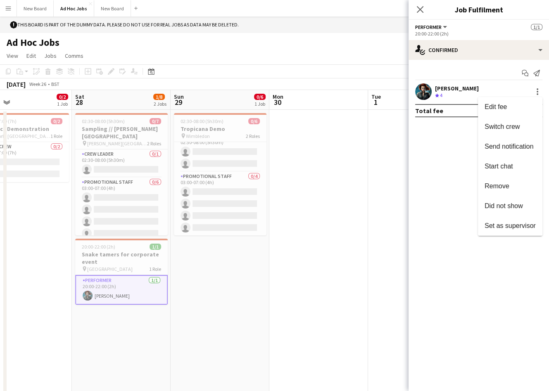
click at [486, 67] on div at bounding box center [274, 195] width 549 height 391
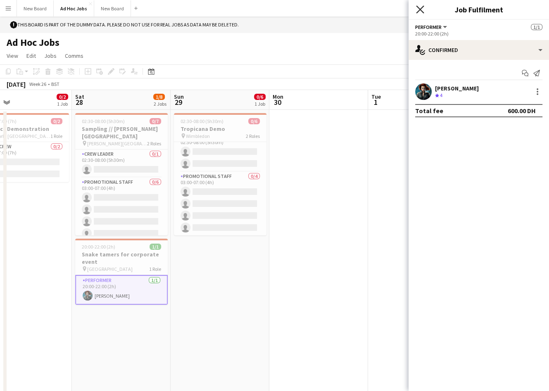
click at [420, 7] on icon "Close pop-in" at bounding box center [420, 9] width 8 height 8
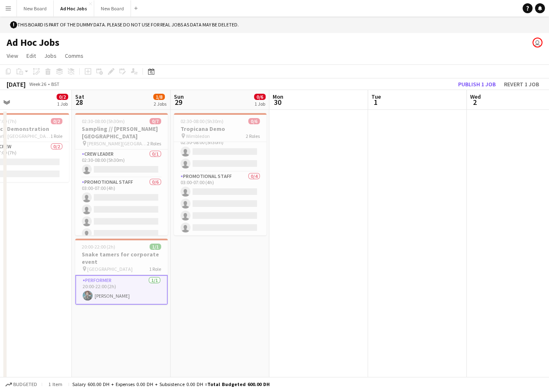
click at [430, 38] on div "Ad Hoc Jobs user" at bounding box center [274, 41] width 549 height 16
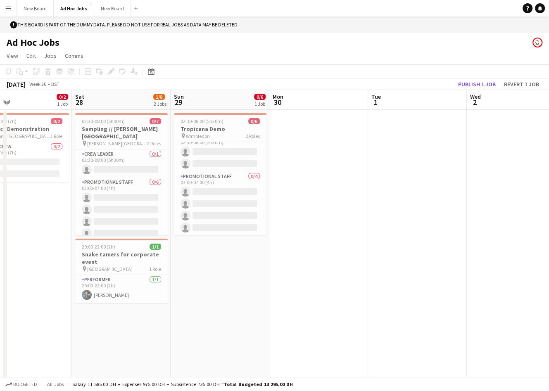
click at [7, 7] on app-icon "Menu" at bounding box center [8, 8] width 7 height 7
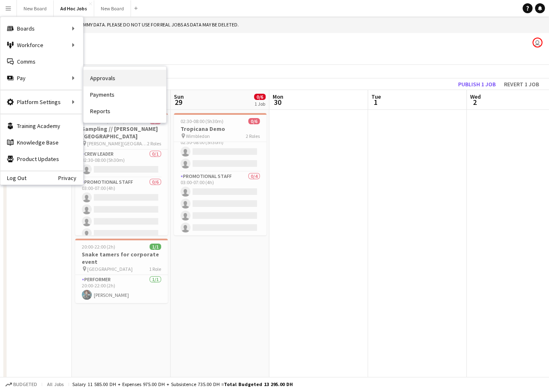
click at [101, 78] on link "Approvals" at bounding box center [124, 78] width 83 height 17
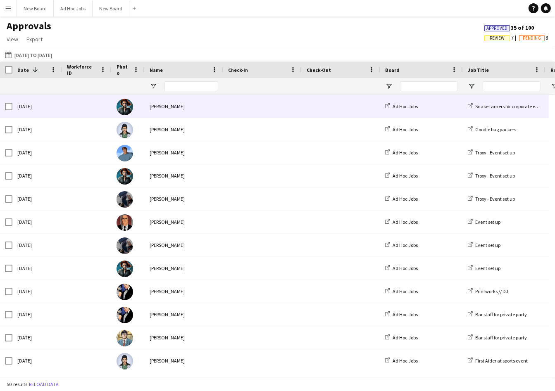
click at [210, 108] on div "[PERSON_NAME]" at bounding box center [184, 106] width 79 height 23
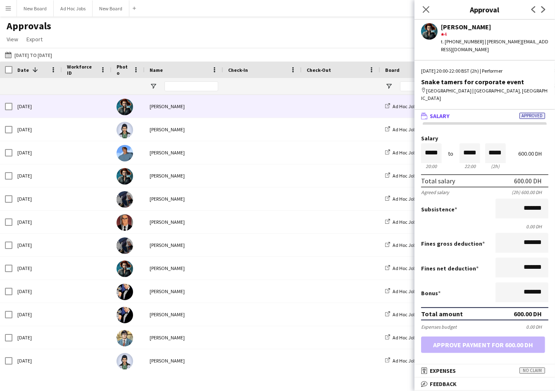
click at [9, 9] on app-icon "Menu" at bounding box center [8, 8] width 7 height 7
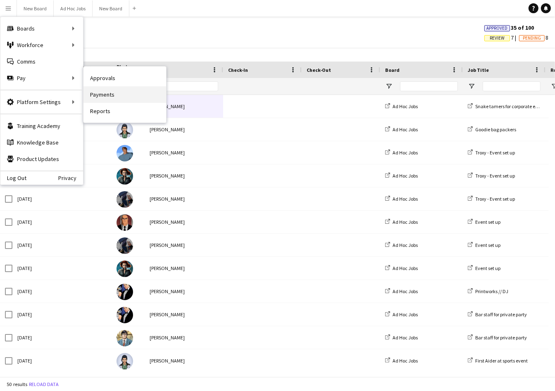
click at [99, 93] on link "Payments" at bounding box center [124, 94] width 83 height 17
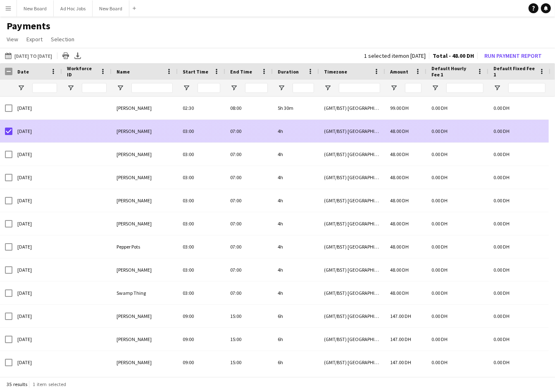
click at [10, 136] on div at bounding box center [8, 131] width 7 height 23
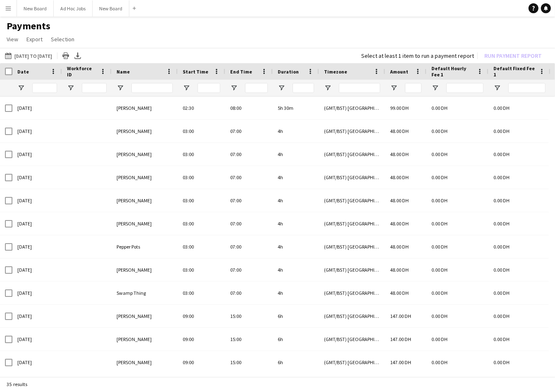
click at [10, 8] on app-icon "Menu" at bounding box center [8, 8] width 7 height 7
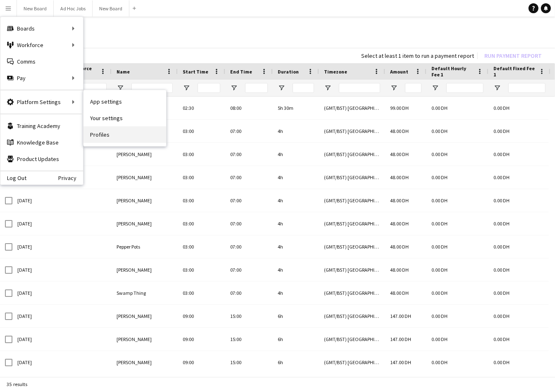
click at [104, 134] on link "Profiles" at bounding box center [124, 134] width 83 height 17
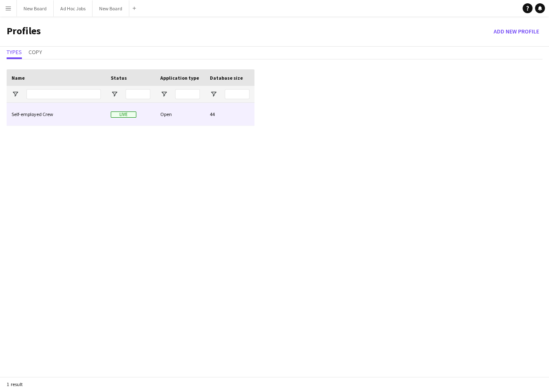
click at [154, 107] on div "Live" at bounding box center [131, 114] width 50 height 23
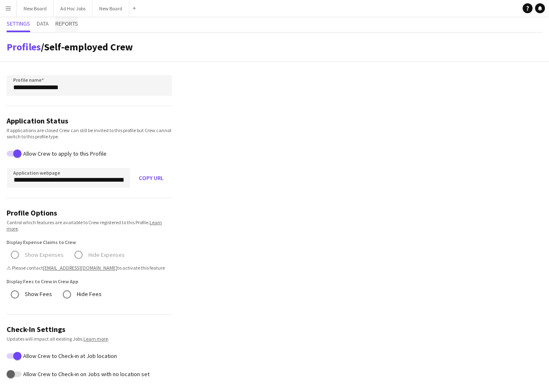
click at [69, 24] on span "Reports" at bounding box center [66, 24] width 23 height 6
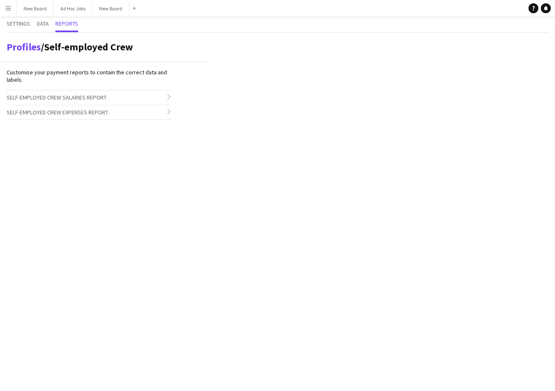
click at [148, 97] on h3 "Self-employed Crew Salaries Report chevron-right" at bounding box center [89, 98] width 165 height 14
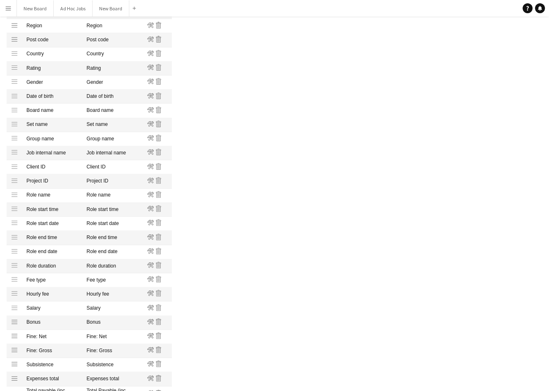
scroll to position [457, 0]
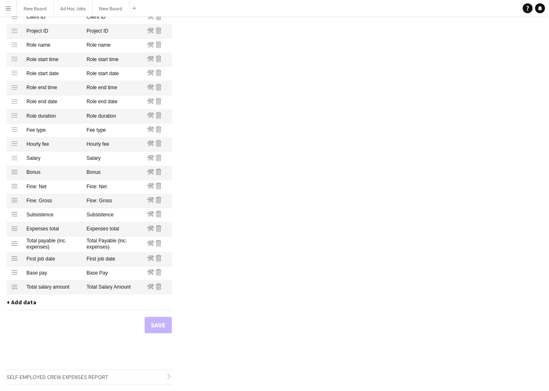
click at [19, 304] on span "+ Add data" at bounding box center [22, 302] width 30 height 7
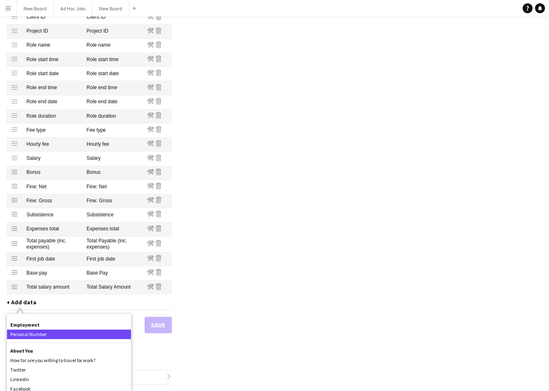
click at [39, 332] on div "Personal Number" at bounding box center [69, 335] width 124 height 10
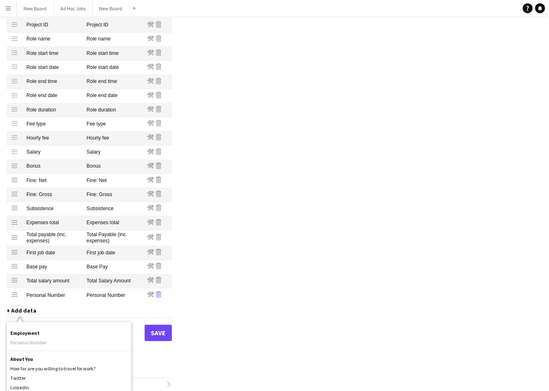
click at [159, 298] on icon "Remove" at bounding box center [158, 294] width 7 height 7
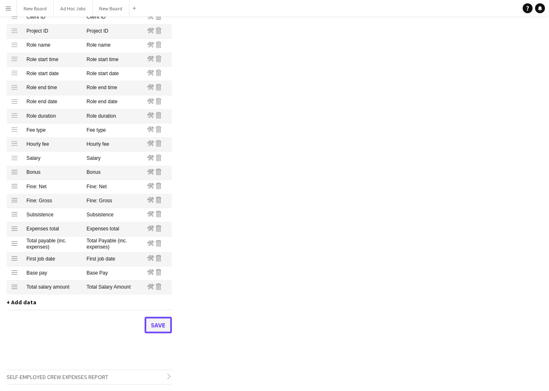
click at [160, 326] on button "Save" at bounding box center [158, 325] width 27 height 17
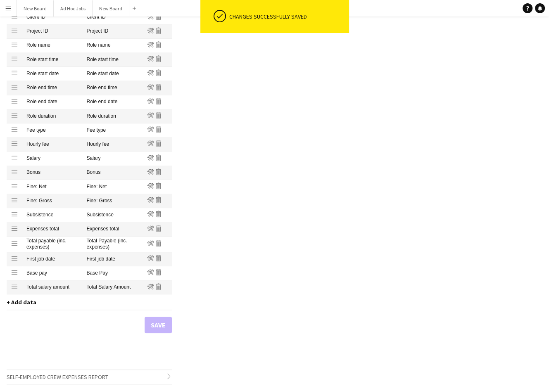
click at [10, 8] on app-icon "Menu" at bounding box center [8, 8] width 7 height 7
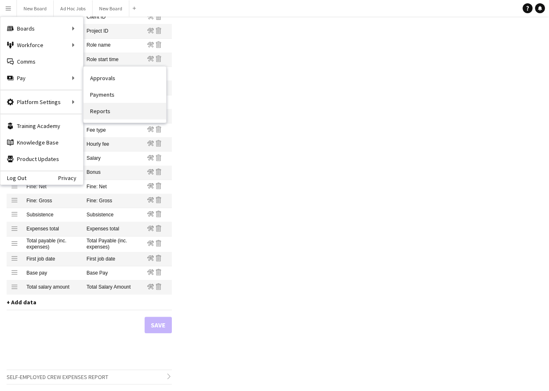
click at [102, 110] on link "Reports" at bounding box center [124, 111] width 83 height 17
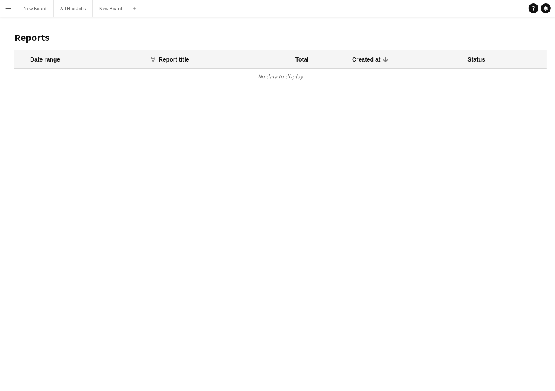
click at [10, 9] on app-icon "Menu" at bounding box center [8, 8] width 7 height 7
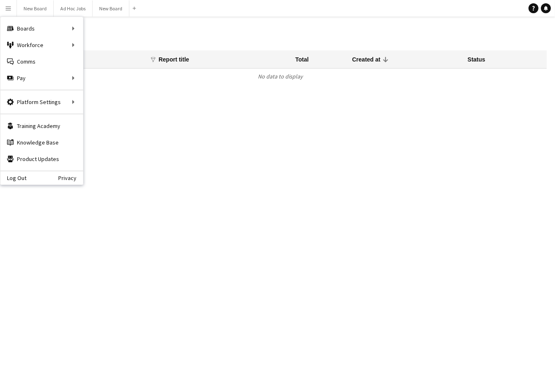
click at [125, 120] on div "Menu Boards Boards Boards All jobs Status Workforce Workforce My Workforce Recr…" at bounding box center [277, 195] width 555 height 391
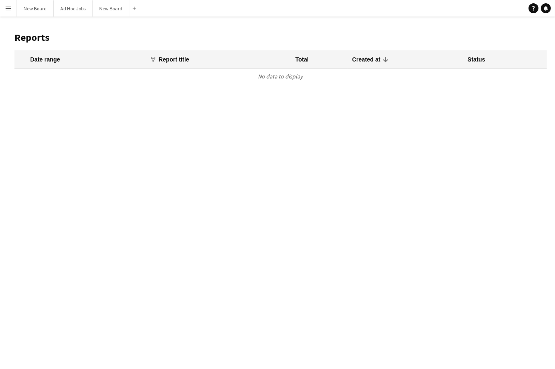
click at [9, 10] on app-icon "Menu" at bounding box center [8, 8] width 7 height 7
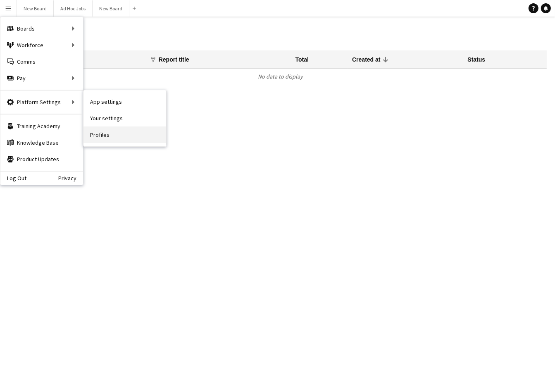
click at [98, 136] on link "Profiles" at bounding box center [124, 134] width 83 height 17
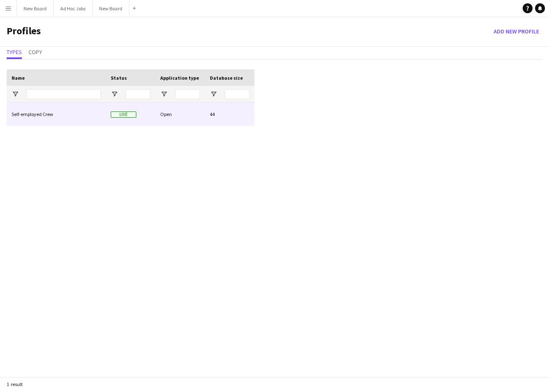
click at [177, 114] on div "Open" at bounding box center [180, 114] width 50 height 23
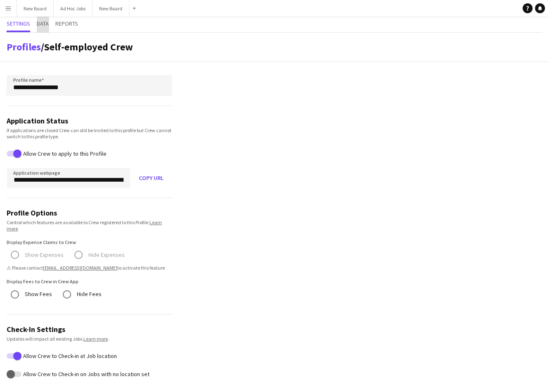
click at [47, 23] on span "Data" at bounding box center [43, 24] width 12 height 6
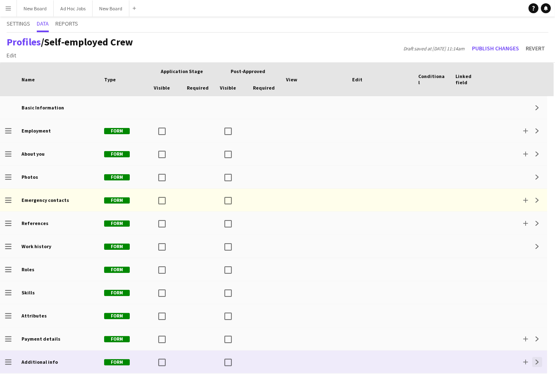
click at [536, 362] on app-icon "Expand" at bounding box center [537, 362] width 5 height 5
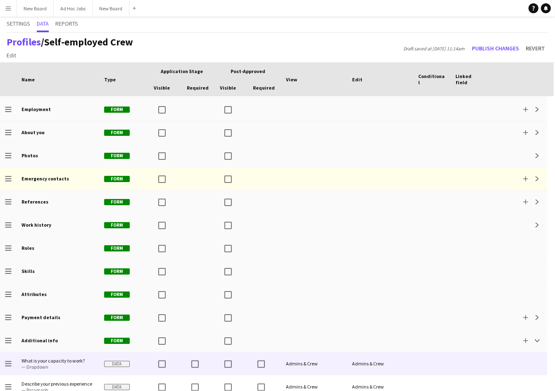
scroll to position [52, 0]
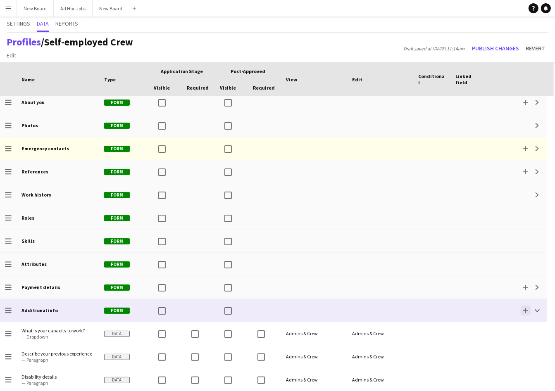
click at [525, 310] on app-icon "Add" at bounding box center [525, 310] width 5 height 5
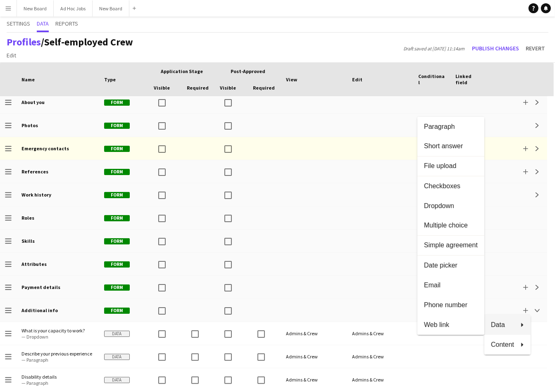
click at [530, 249] on div at bounding box center [277, 195] width 555 height 391
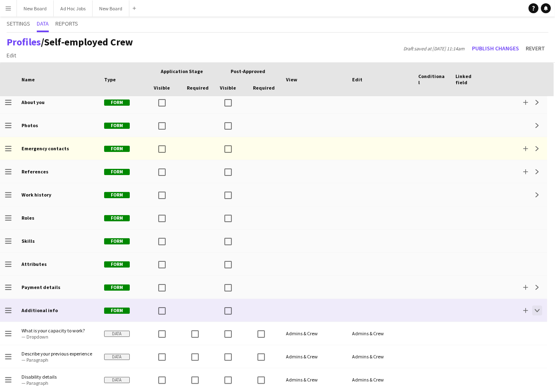
click at [536, 310] on app-icon "Collapse" at bounding box center [537, 310] width 5 height 5
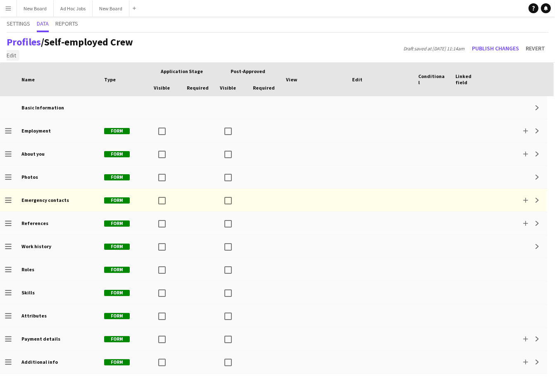
click at [12, 57] on span "Edit" at bounding box center [12, 55] width 10 height 7
click at [109, 56] on app-page-menu "Edit Add section" at bounding box center [68, 54] width 130 height 12
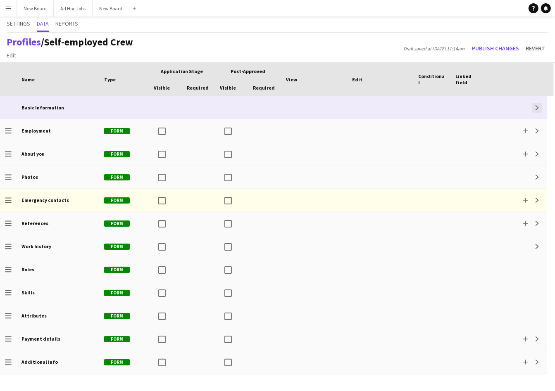
click at [537, 109] on app-icon "Expand" at bounding box center [537, 107] width 5 height 5
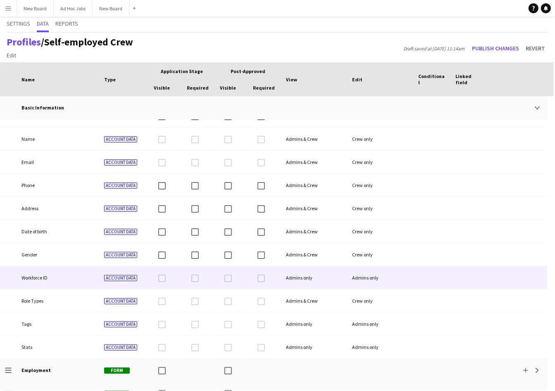
scroll to position [10, 0]
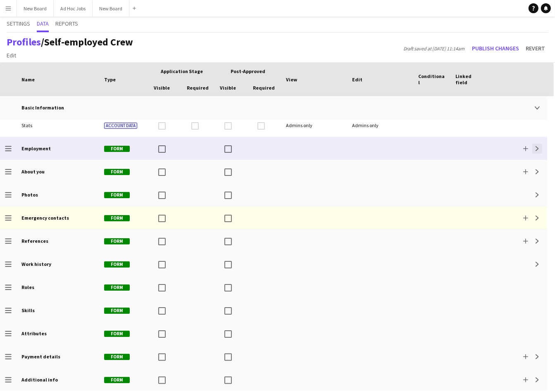
click at [541, 149] on button "Expand" at bounding box center [537, 149] width 10 height 10
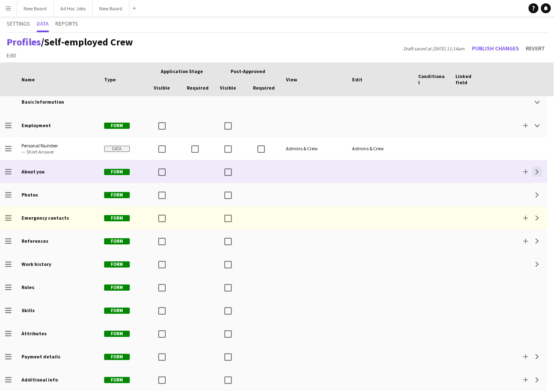
click at [539, 172] on app-icon "Expand" at bounding box center [537, 171] width 5 height 5
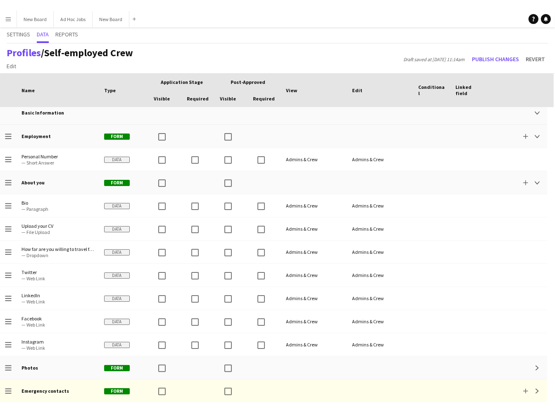
scroll to position [283, 0]
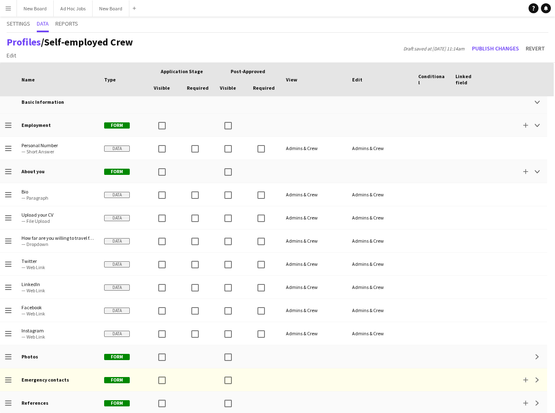
click at [10, 10] on app-icon "Menu" at bounding box center [8, 8] width 7 height 7
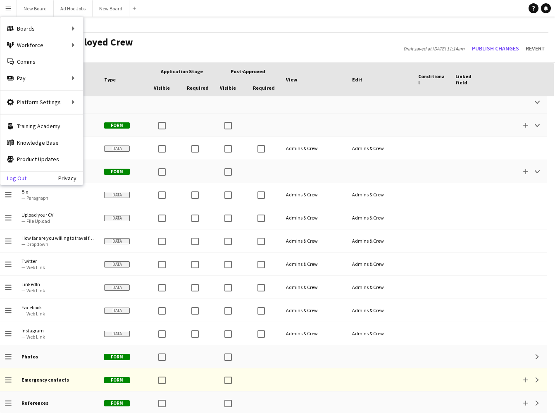
click at [18, 179] on link "Log Out" at bounding box center [13, 178] width 26 height 7
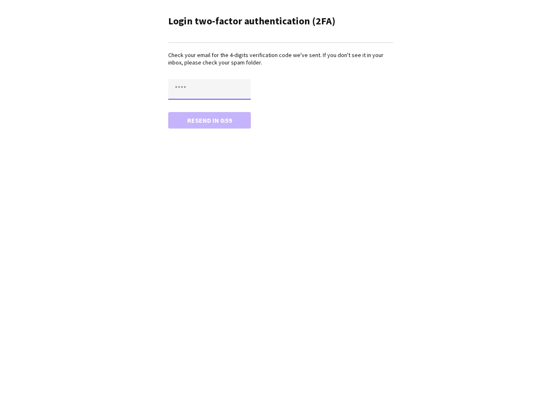
click at [180, 86] on input "text" at bounding box center [209, 89] width 83 height 21
type input "****"
click at [206, 122] on button "Confirm" at bounding box center [209, 120] width 83 height 17
